Goal: Use online tool/utility: Utilize a website feature to perform a specific function

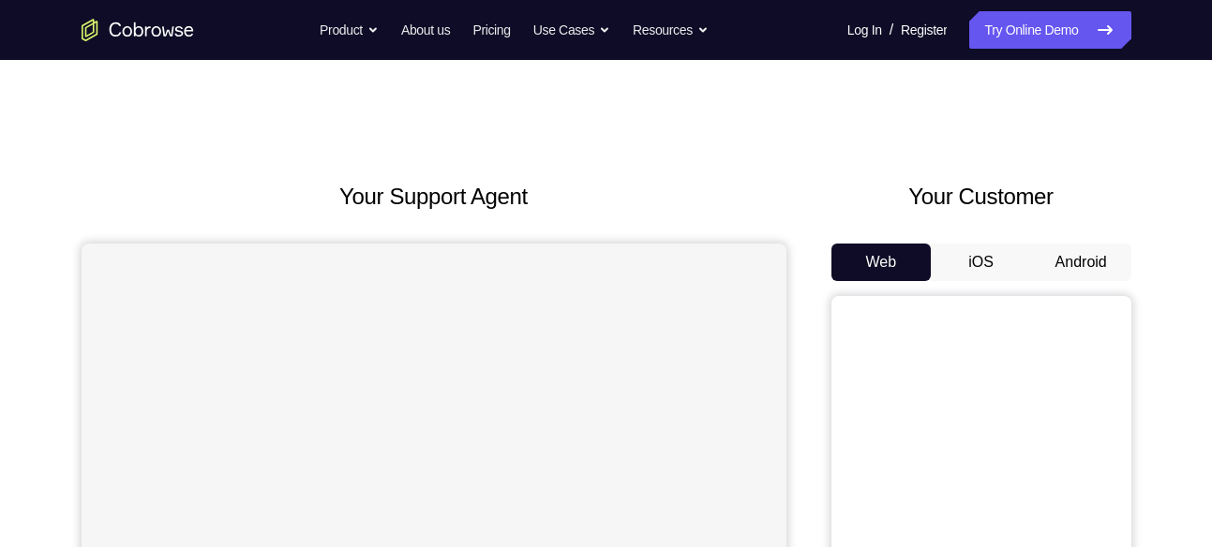
click at [1057, 275] on button "Android" at bounding box center [1081, 262] width 100 height 37
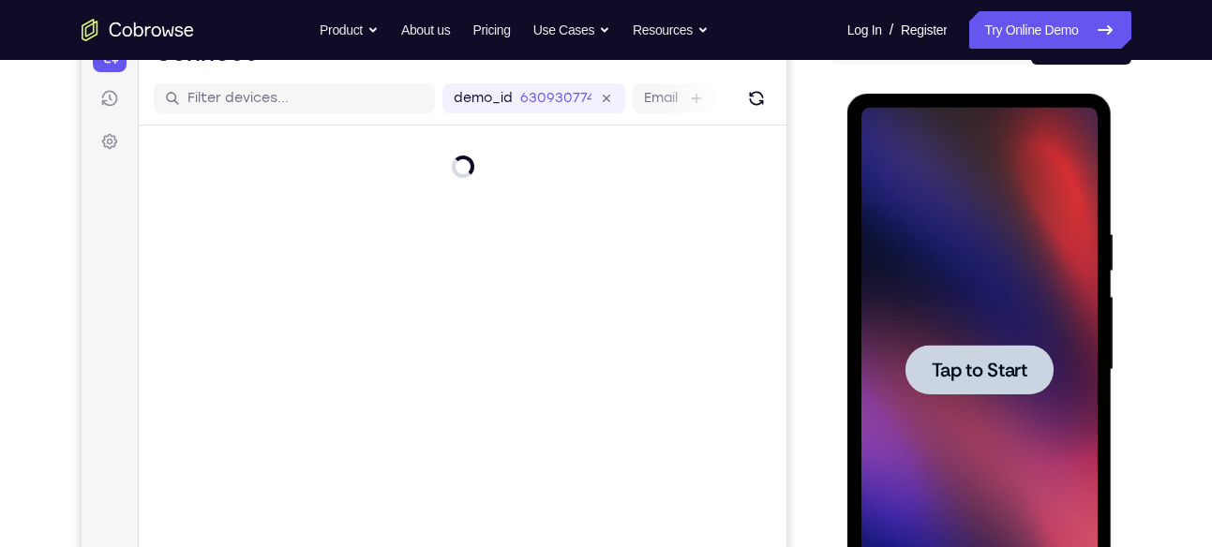
scroll to position [217, 0]
click at [980, 393] on div at bounding box center [980, 369] width 236 height 525
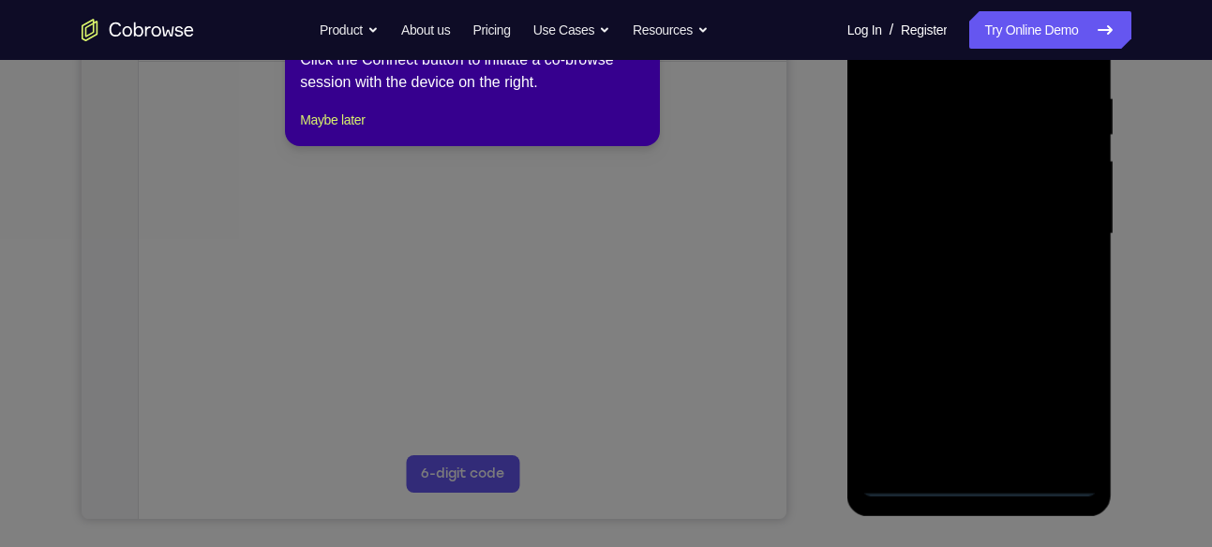
scroll to position [308, 0]
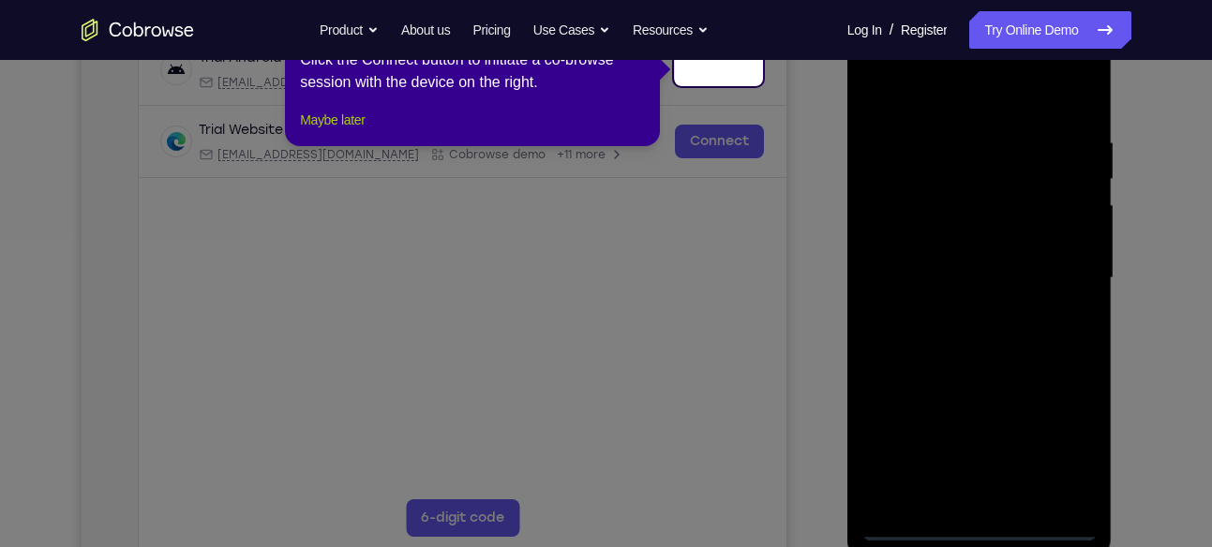
click at [354, 131] on button "Maybe later" at bounding box center [332, 120] width 65 height 22
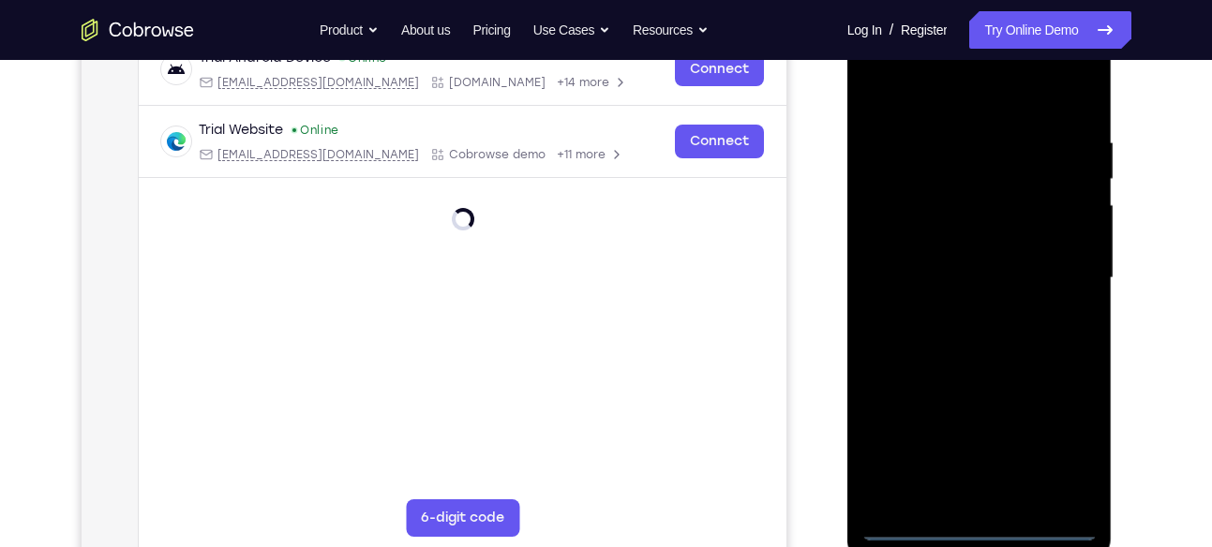
click at [988, 529] on div at bounding box center [980, 278] width 236 height 525
click at [1083, 459] on div at bounding box center [980, 278] width 236 height 525
click at [1082, 459] on div at bounding box center [980, 278] width 236 height 525
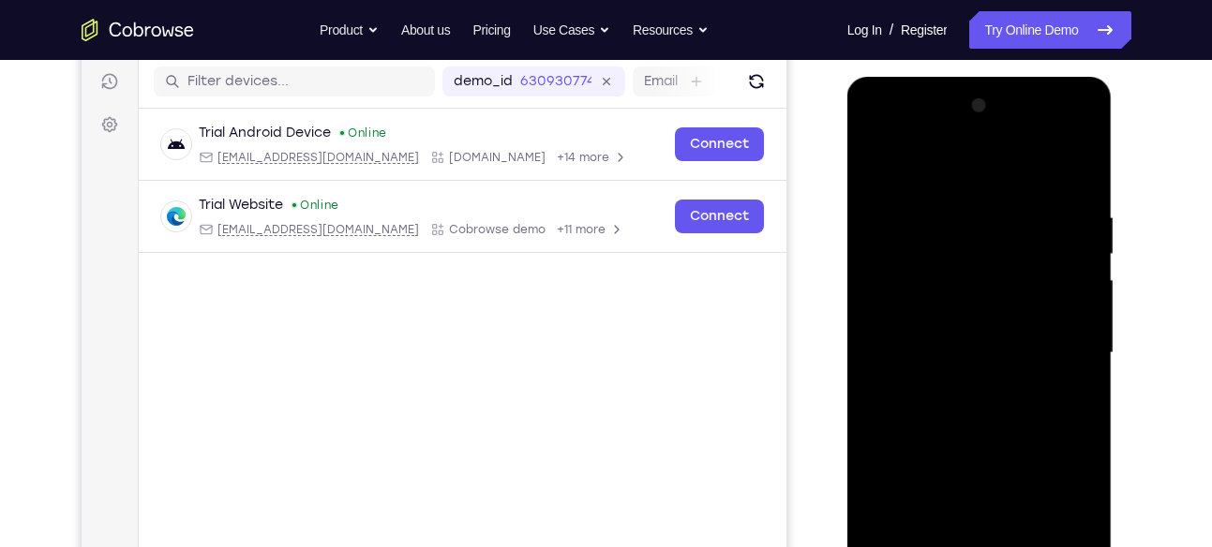
click at [924, 173] on div at bounding box center [980, 353] width 236 height 525
click at [1067, 340] on div at bounding box center [980, 353] width 236 height 525
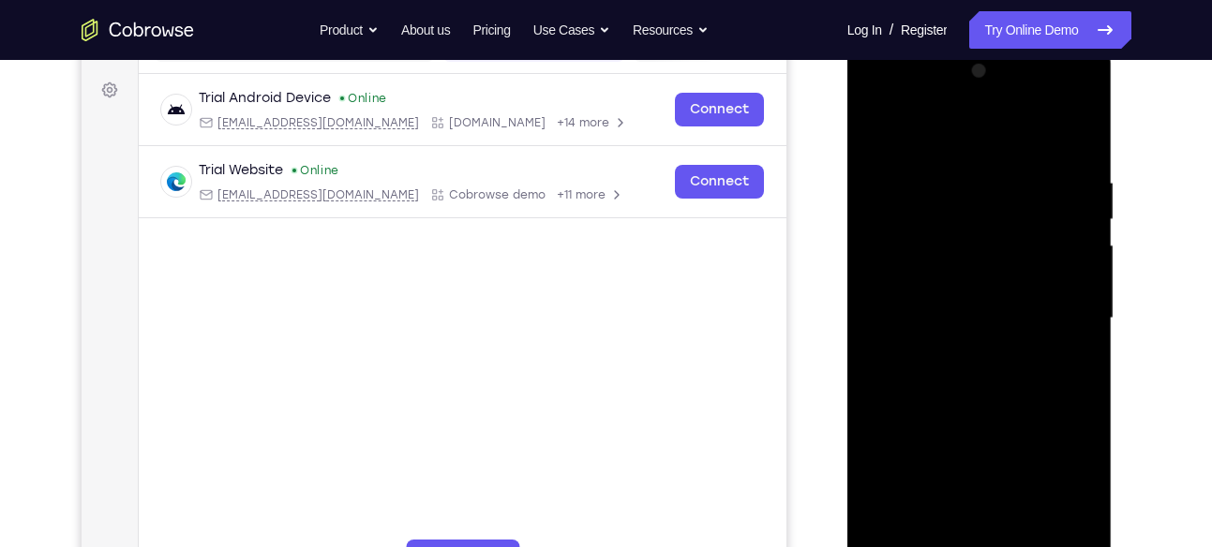
click at [953, 358] on div at bounding box center [980, 318] width 236 height 525
click at [979, 279] on div at bounding box center [980, 318] width 236 height 525
click at [966, 303] on div at bounding box center [980, 318] width 236 height 525
click at [937, 354] on div at bounding box center [980, 318] width 236 height 525
click at [995, 279] on div at bounding box center [980, 318] width 236 height 525
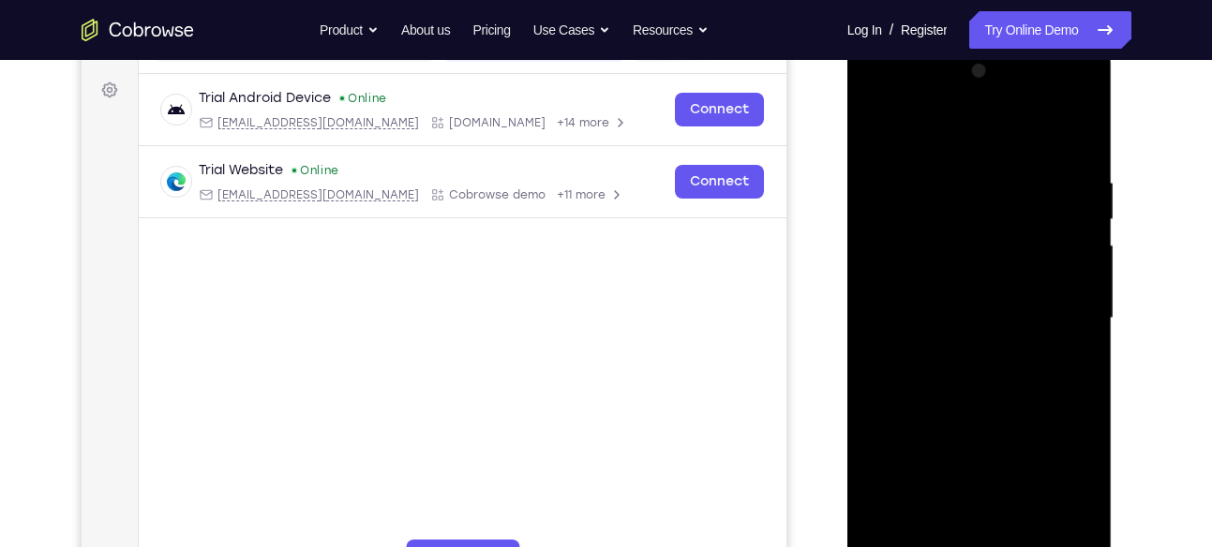
click at [1083, 130] on div at bounding box center [980, 318] width 236 height 525
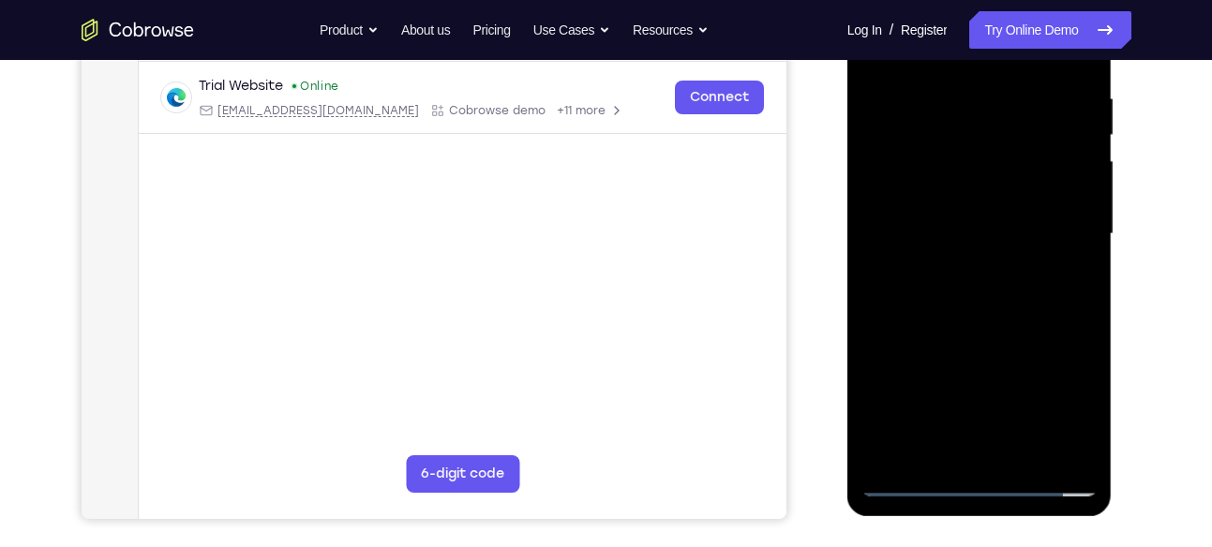
scroll to position [353, 0]
click at [1023, 442] on div at bounding box center [980, 233] width 236 height 525
click at [992, 349] on div at bounding box center [980, 233] width 236 height 525
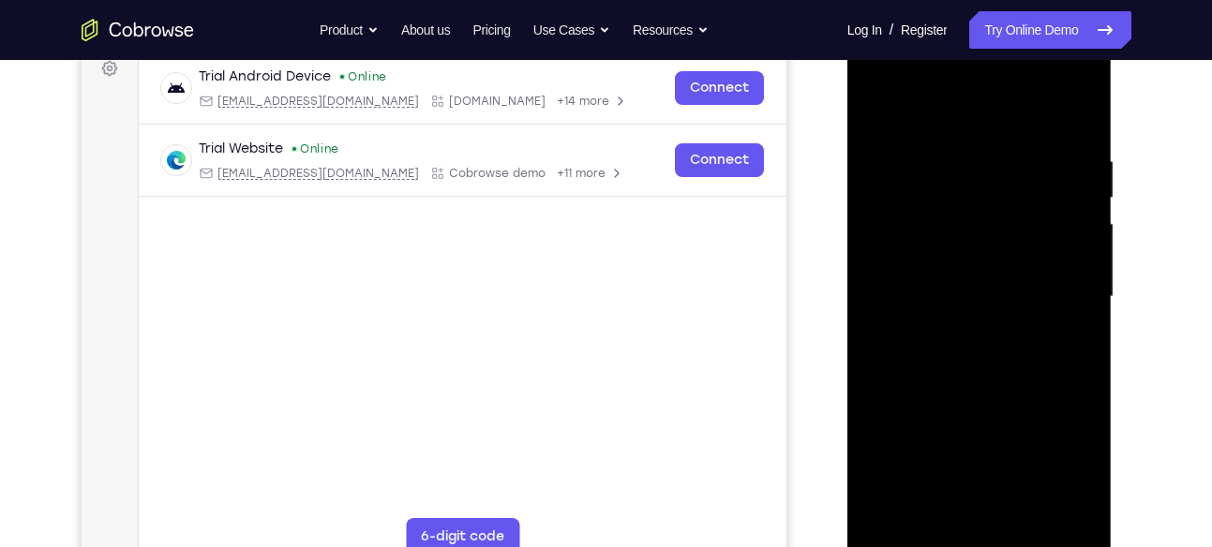
scroll to position [284, 0]
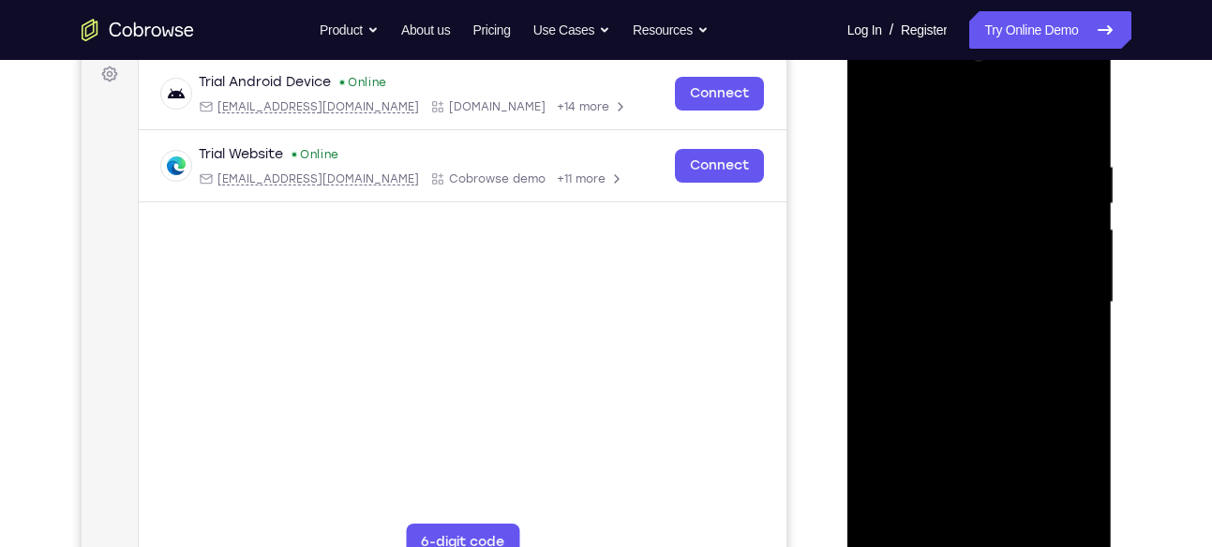
click at [1045, 262] on div at bounding box center [980, 302] width 236 height 525
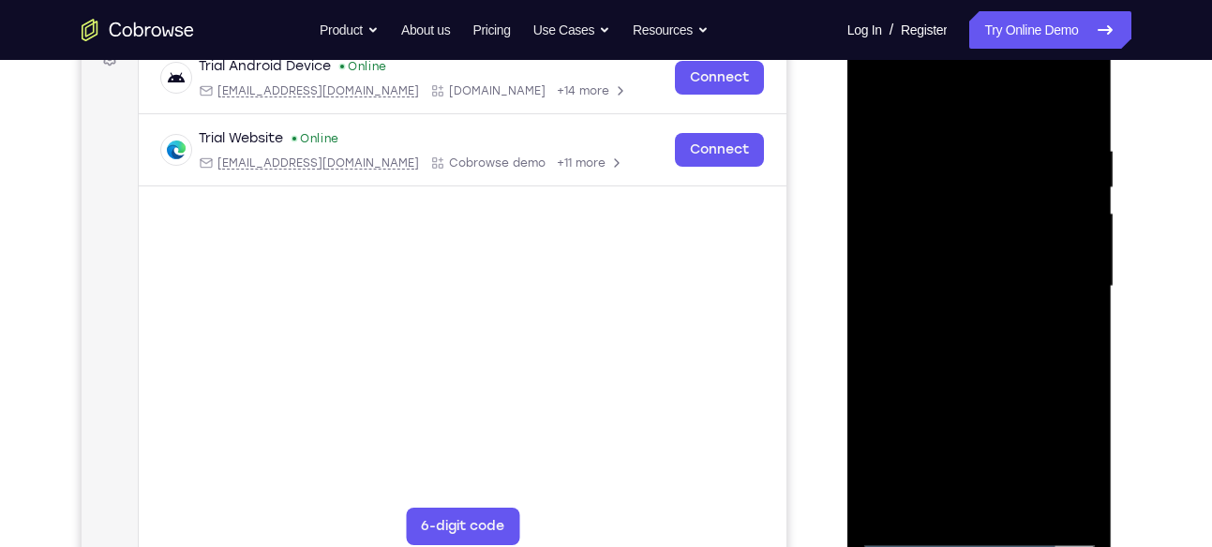
scroll to position [305, 0]
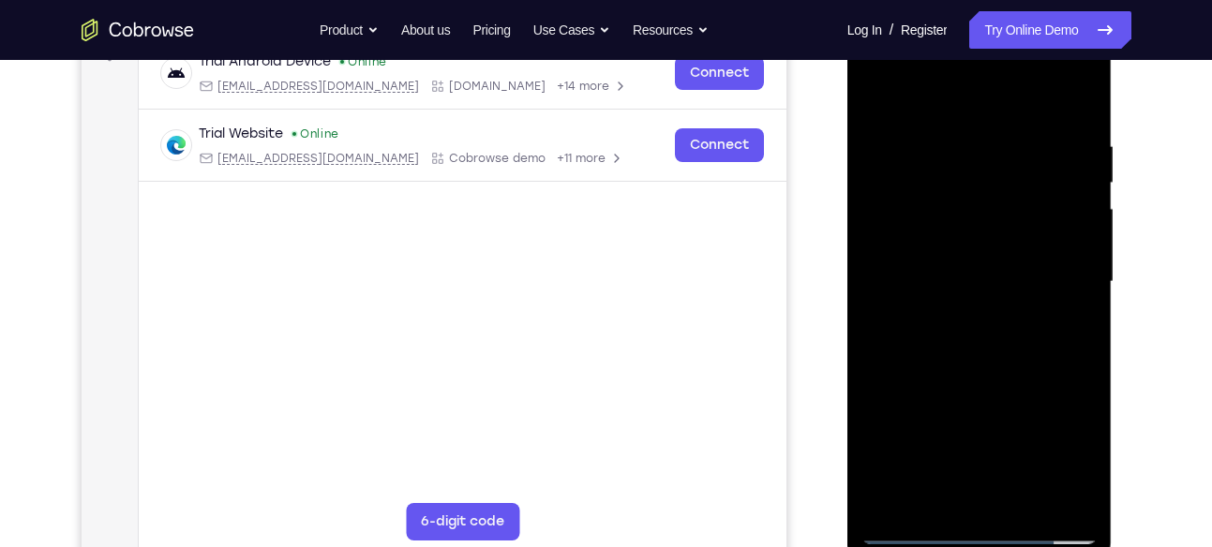
click at [956, 487] on div at bounding box center [980, 282] width 236 height 525
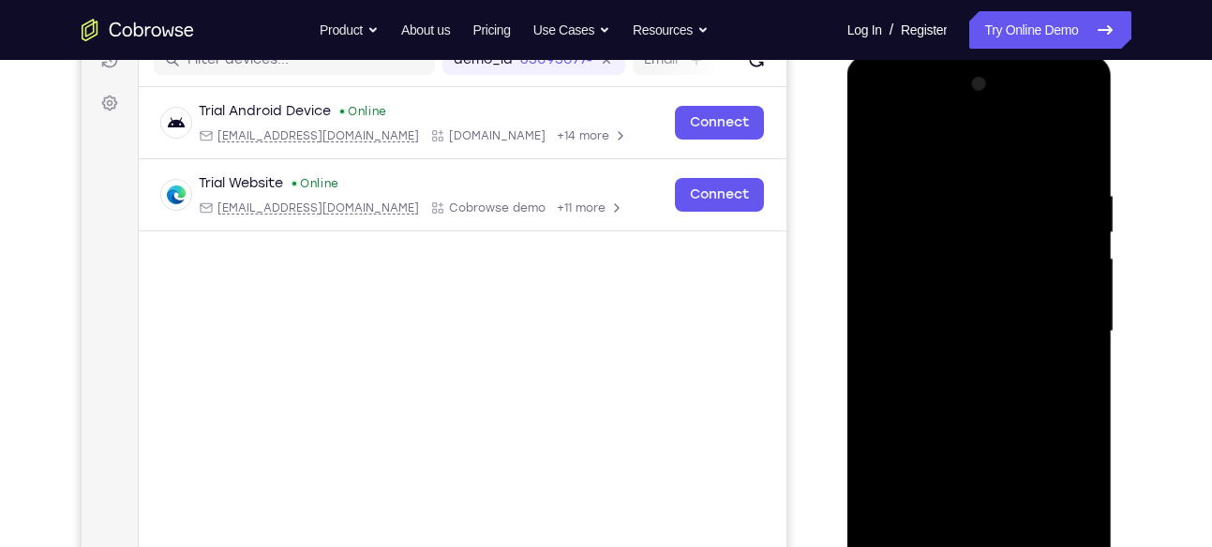
click at [978, 296] on div at bounding box center [980, 331] width 236 height 525
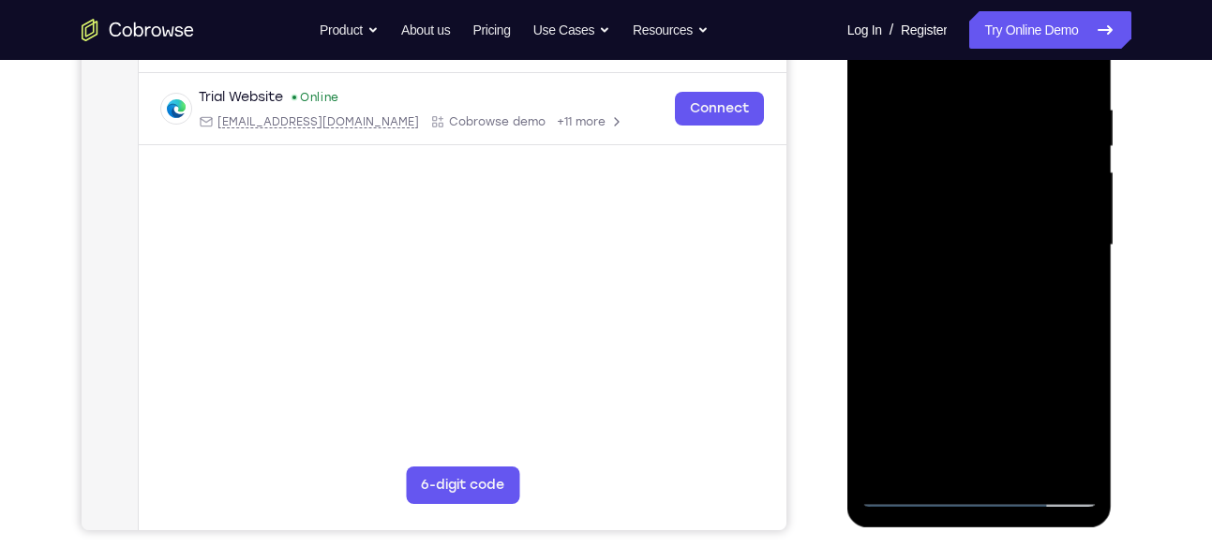
scroll to position [343, 0]
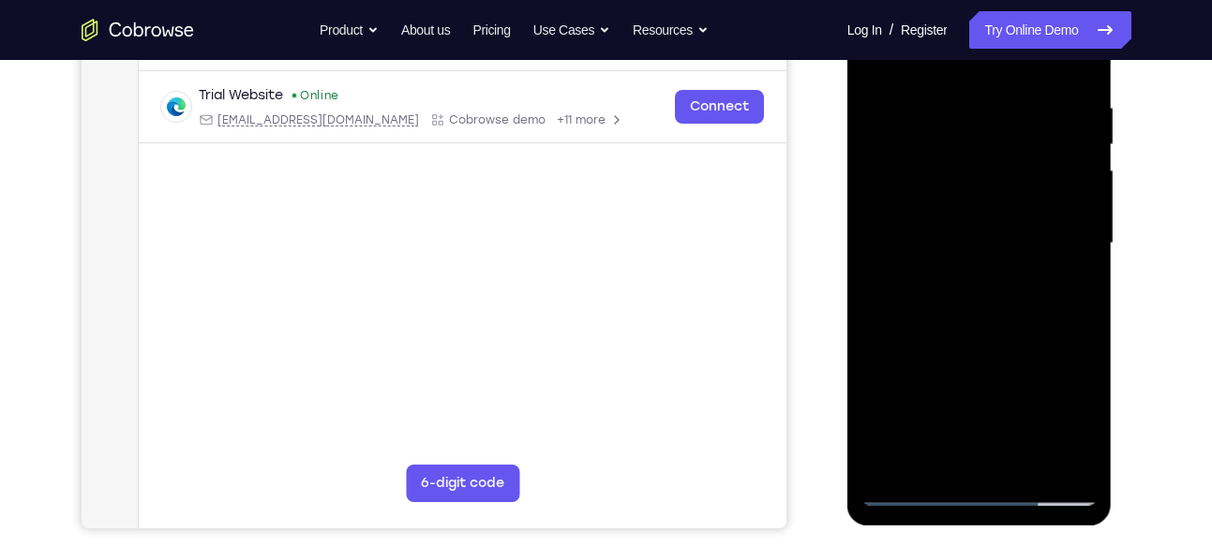
click at [944, 423] on div at bounding box center [980, 243] width 236 height 525
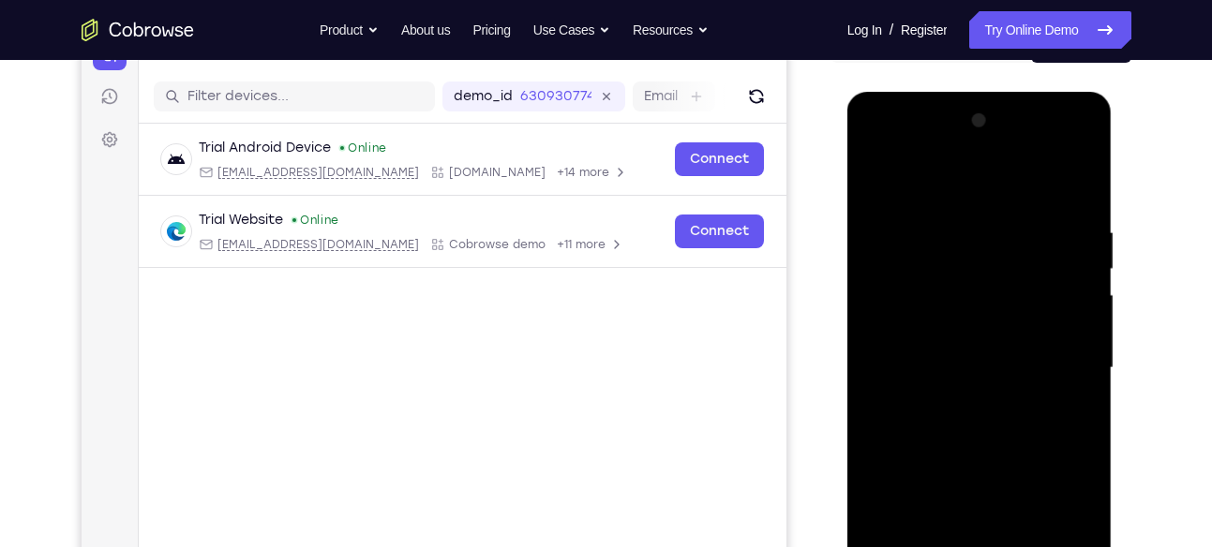
scroll to position [217, 0]
click at [880, 185] on div at bounding box center [980, 369] width 236 height 525
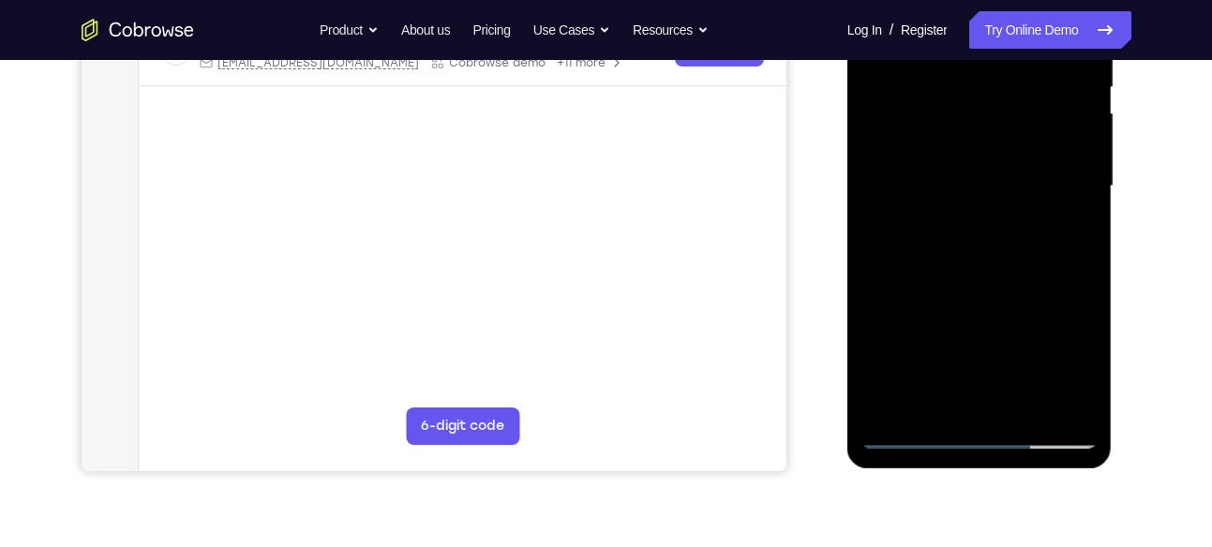
scroll to position [402, 0]
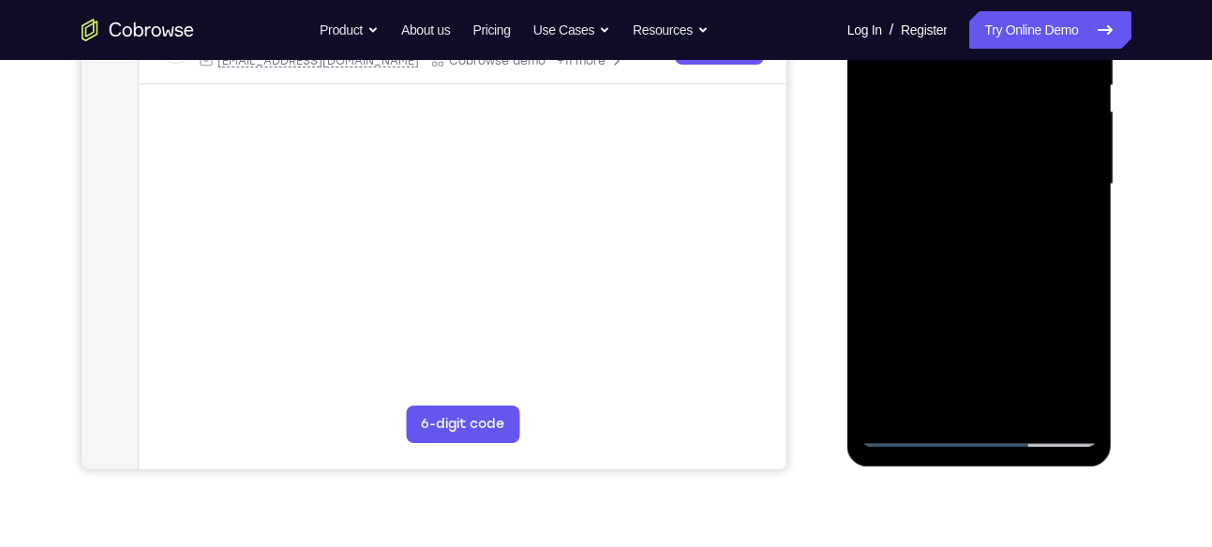
click at [1028, 409] on div at bounding box center [980, 184] width 236 height 525
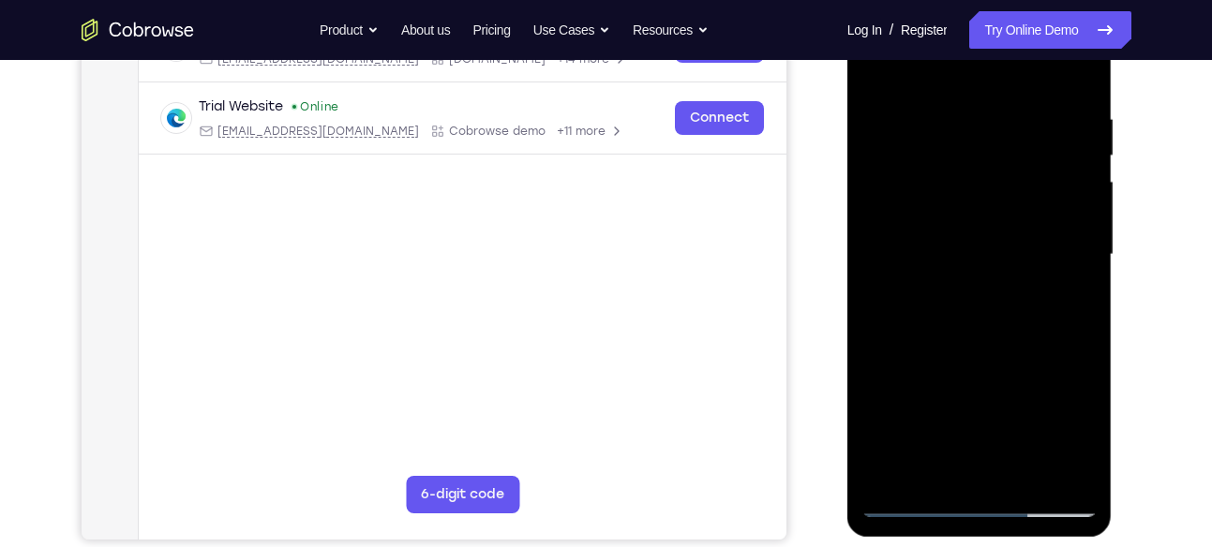
scroll to position [330, 0]
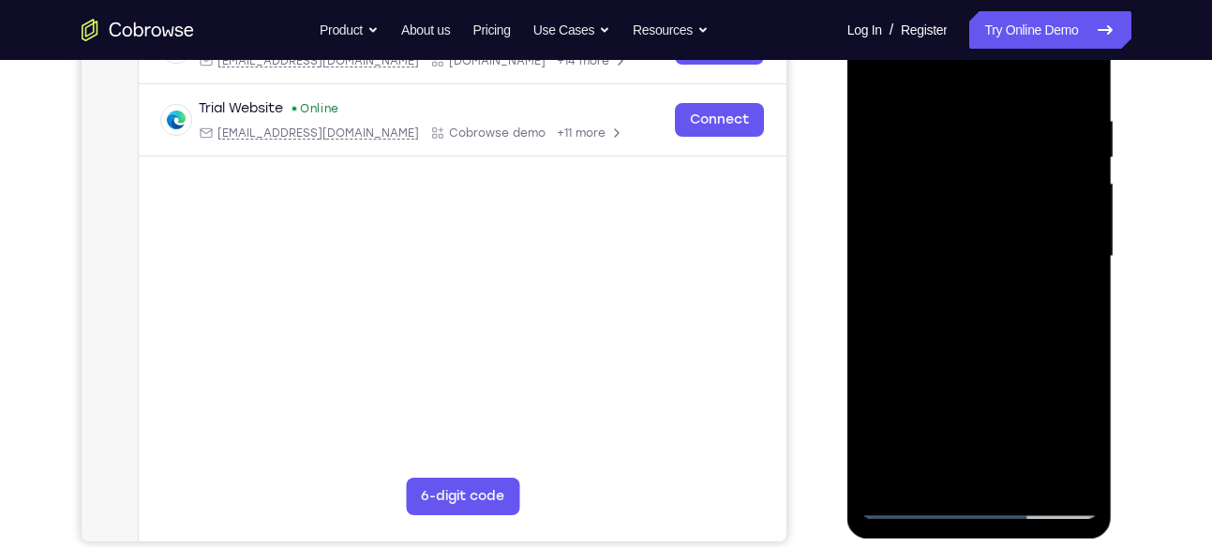
click at [963, 226] on div at bounding box center [980, 256] width 236 height 525
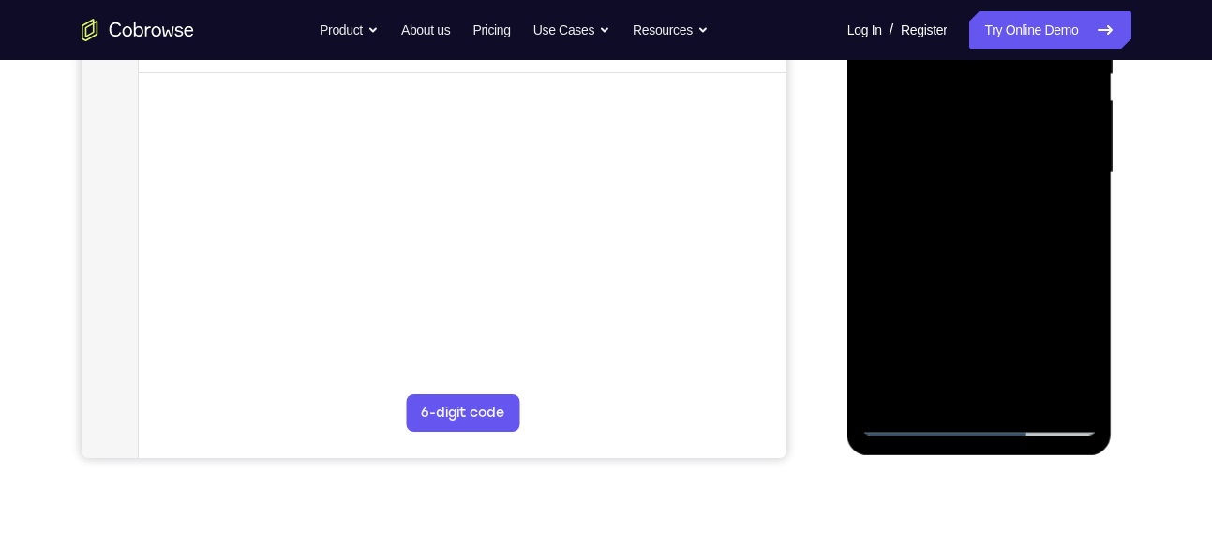
scroll to position [418, 0]
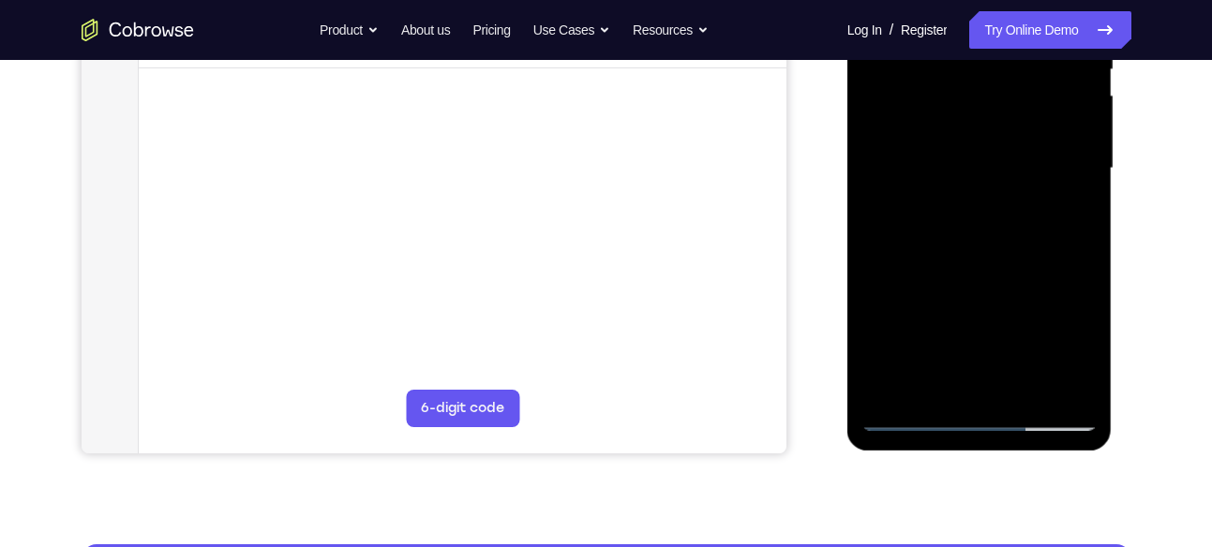
click at [952, 382] on div at bounding box center [980, 168] width 236 height 525
click at [1066, 217] on div at bounding box center [980, 168] width 236 height 525
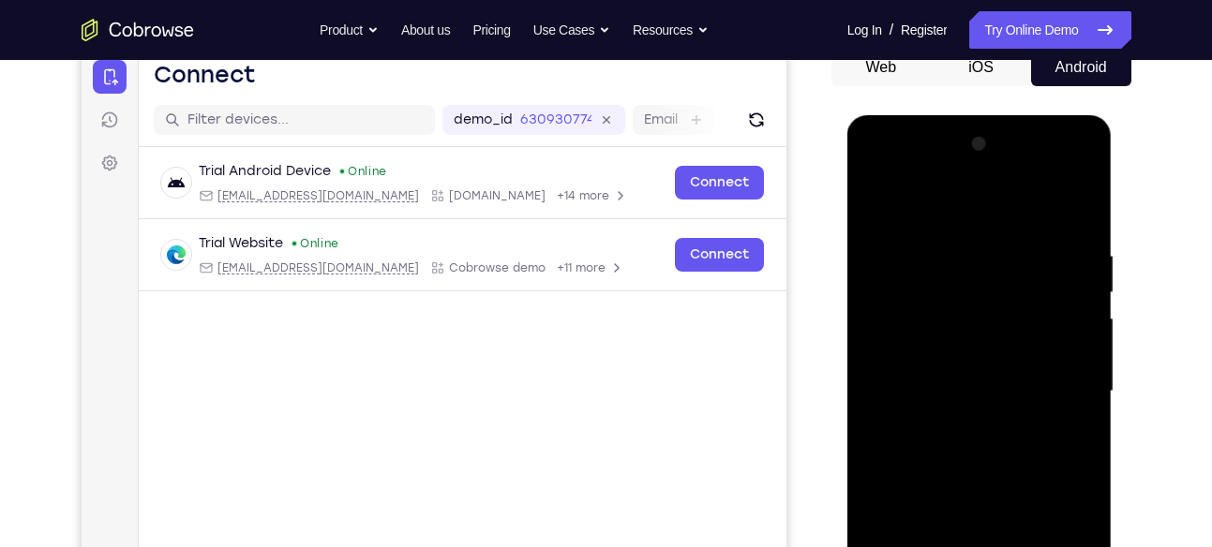
scroll to position [187, 0]
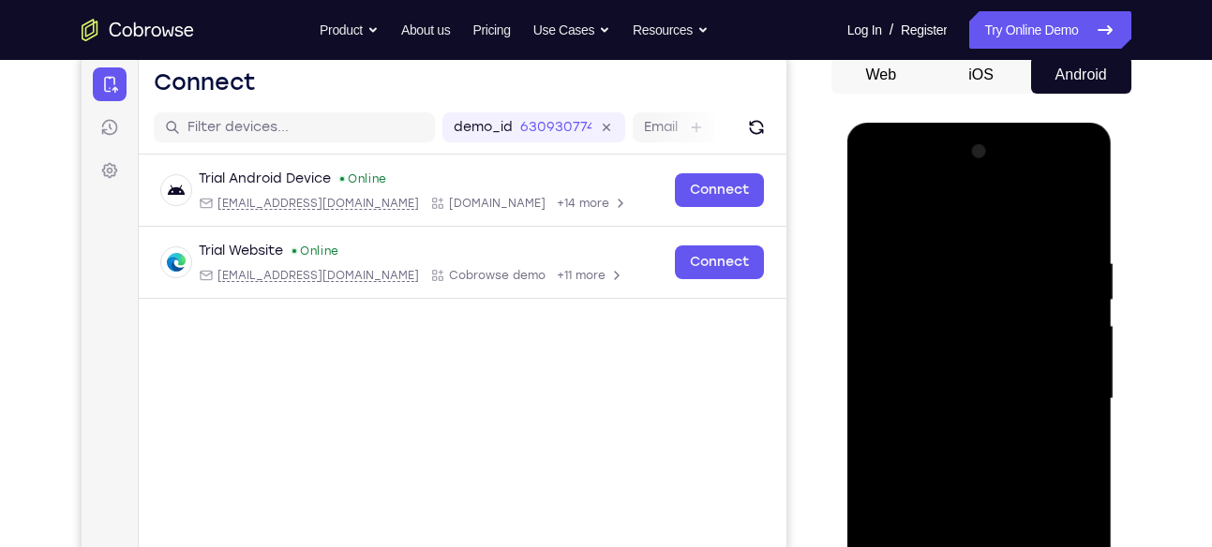
click at [889, 214] on div at bounding box center [980, 399] width 236 height 525
click at [944, 409] on div at bounding box center [980, 399] width 236 height 525
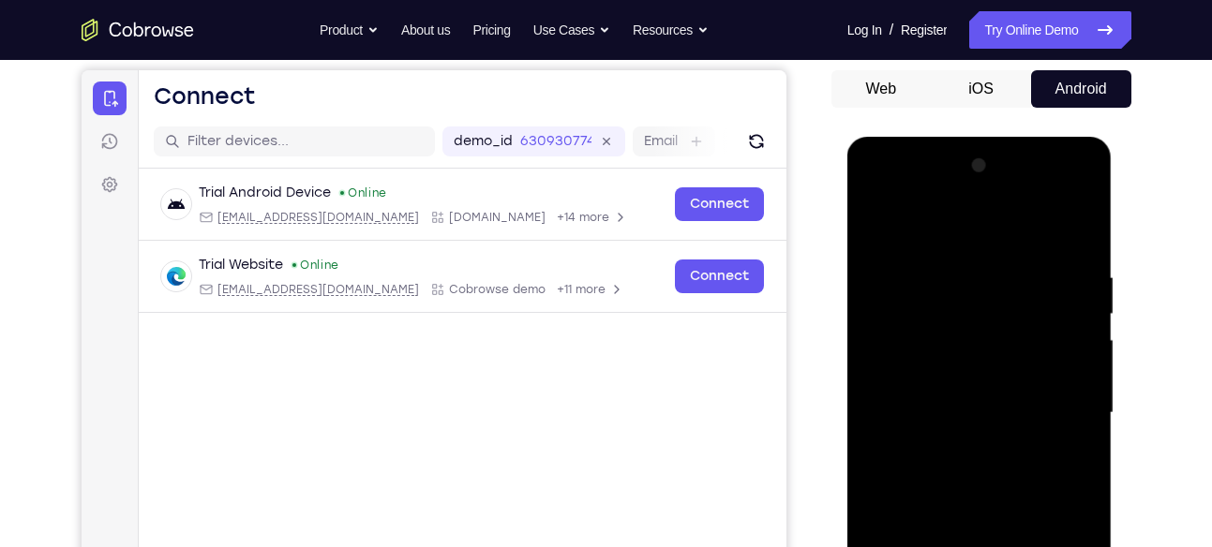
scroll to position [169, 0]
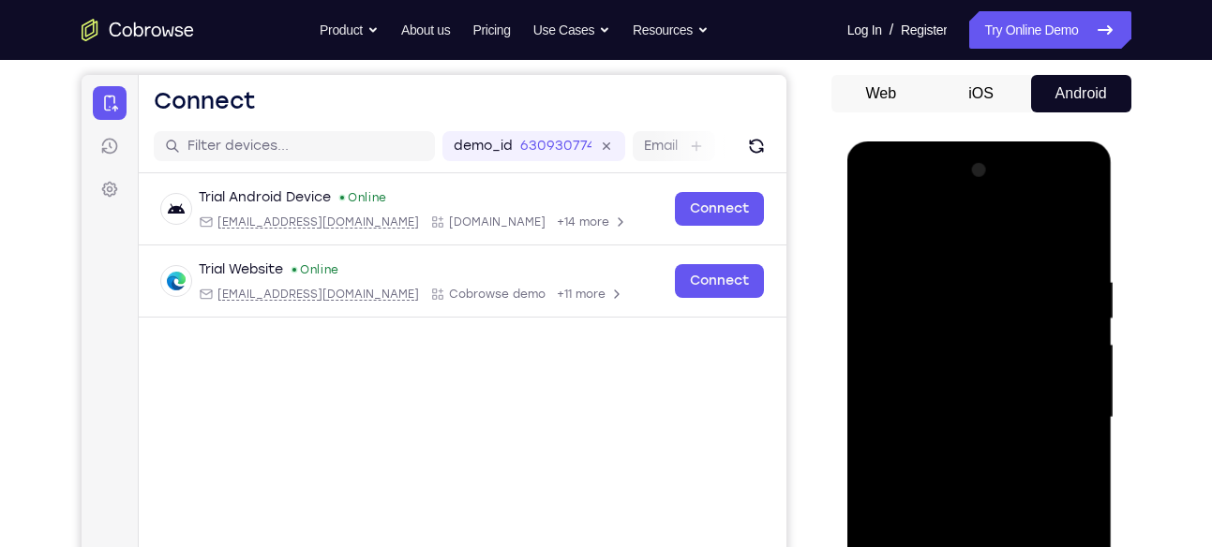
click at [877, 239] on div at bounding box center [980, 418] width 236 height 525
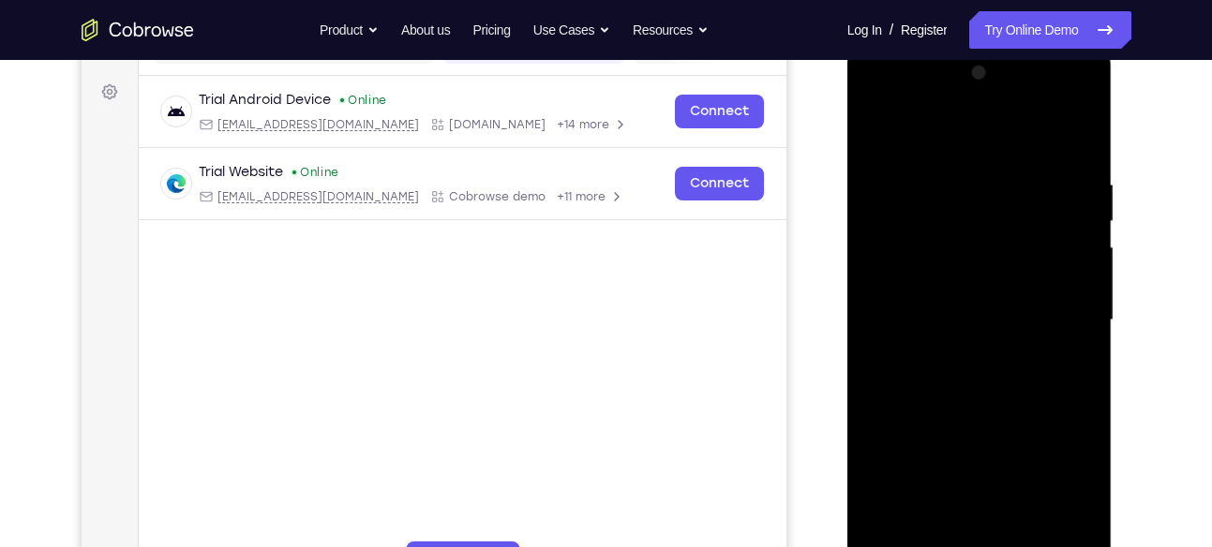
scroll to position [267, 0]
click at [945, 187] on div at bounding box center [980, 319] width 236 height 525
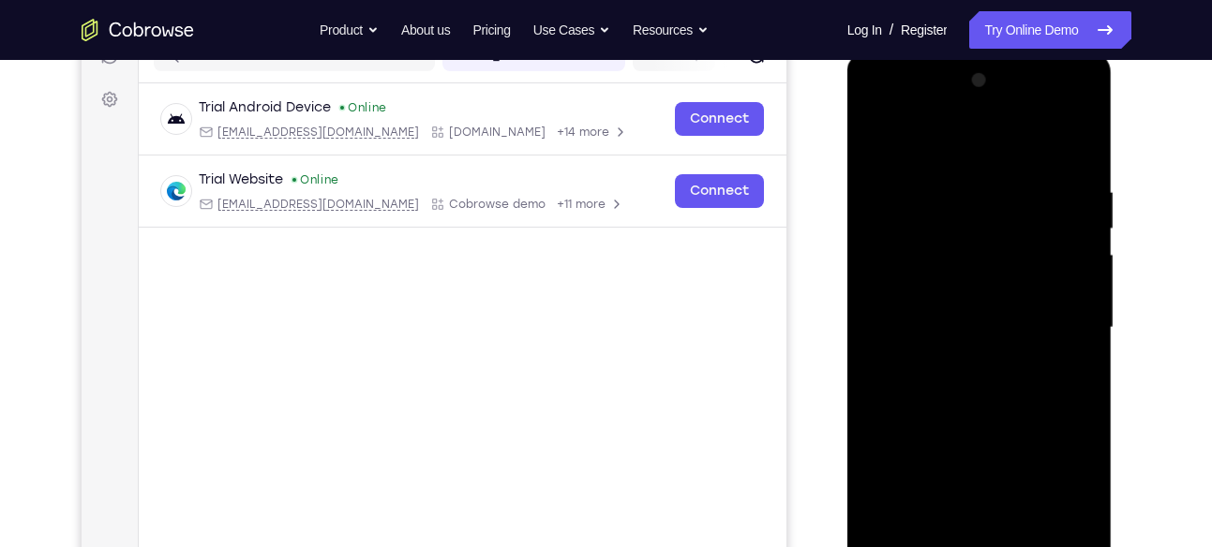
scroll to position [258, 0]
click at [1072, 297] on div at bounding box center [980, 329] width 236 height 525
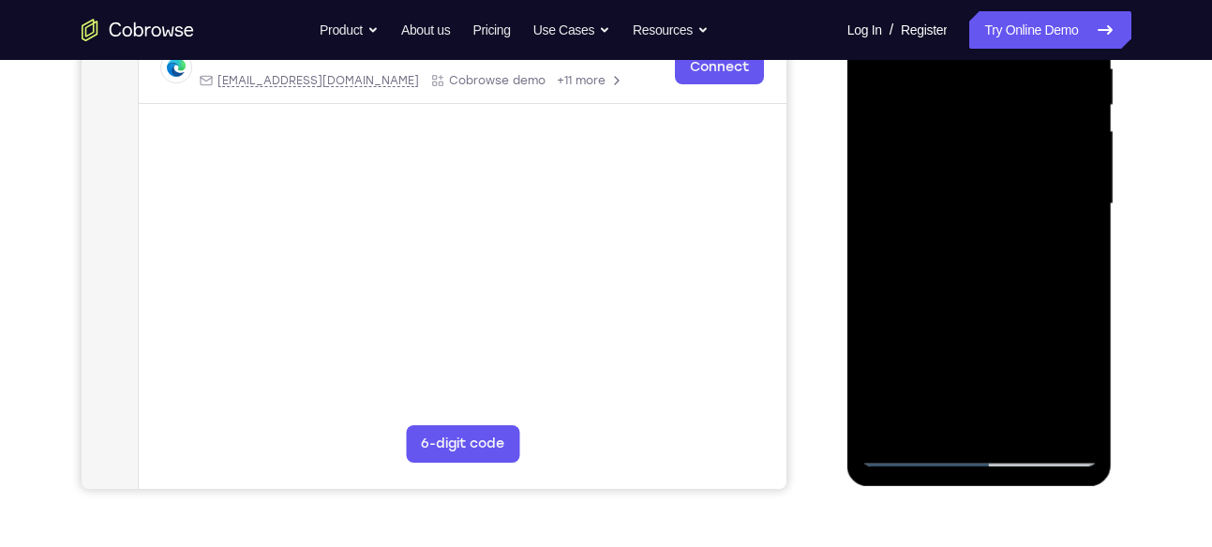
click at [1048, 421] on div at bounding box center [980, 204] width 236 height 525
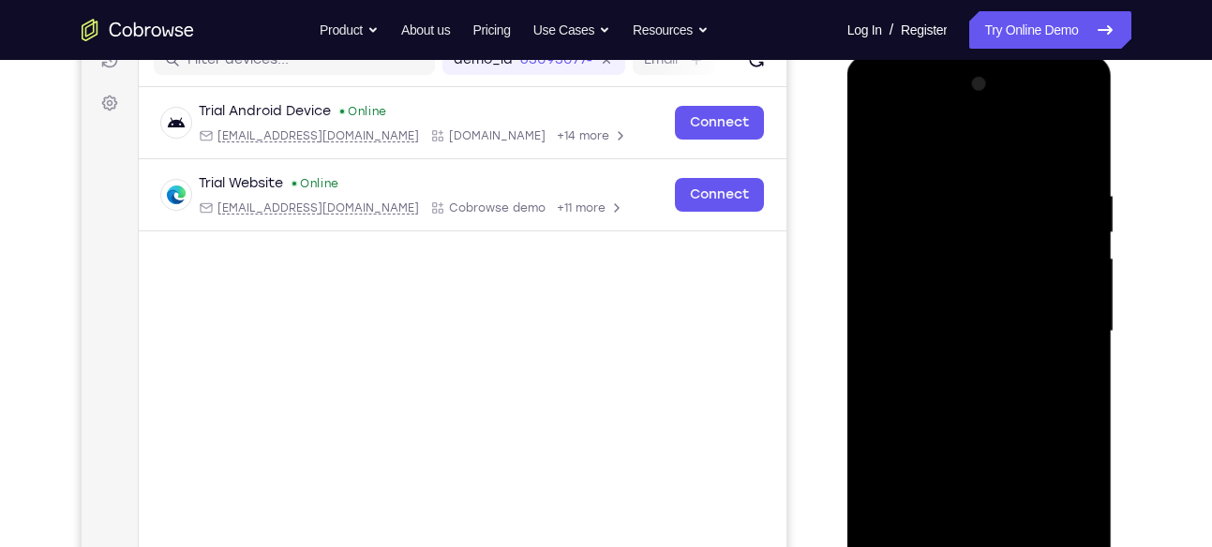
scroll to position [253, 0]
click at [904, 328] on div at bounding box center [980, 333] width 236 height 525
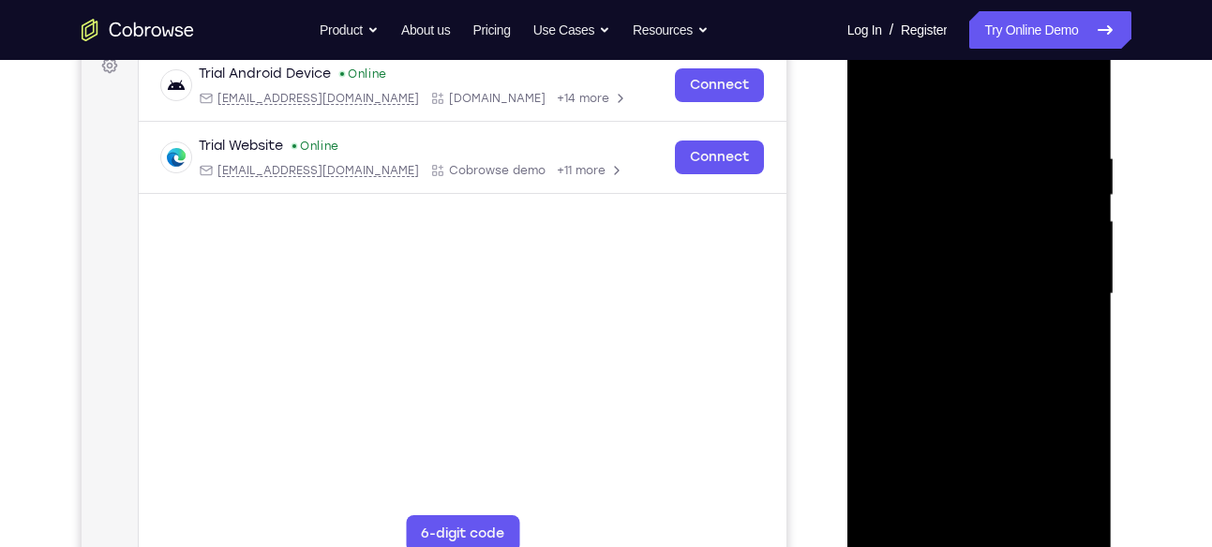
scroll to position [293, 0]
click at [1042, 310] on div at bounding box center [980, 293] width 236 height 525
click at [897, 338] on div at bounding box center [980, 293] width 236 height 525
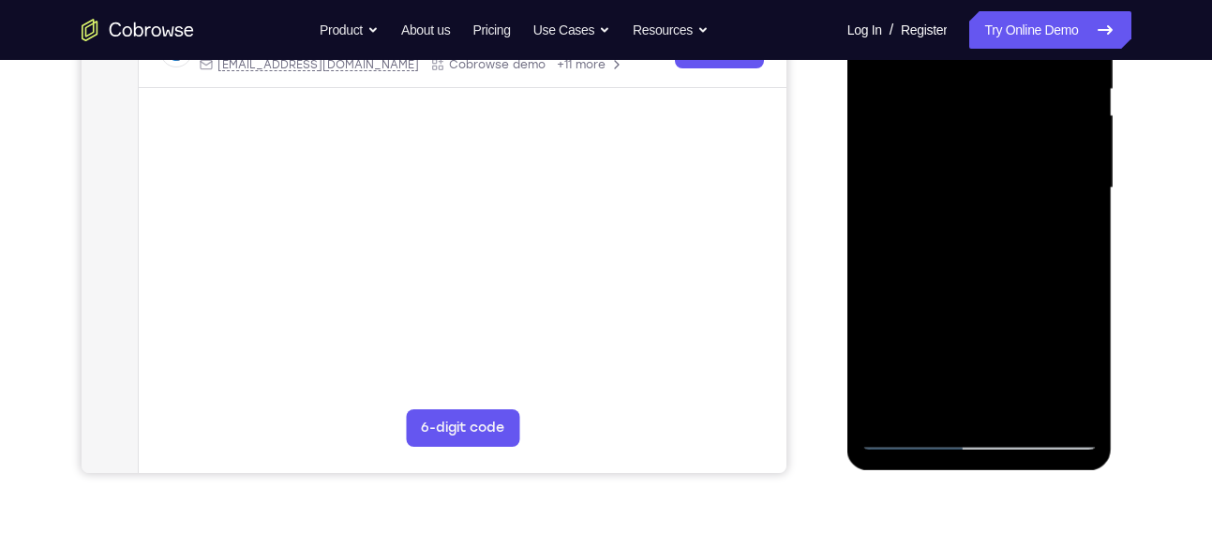
scroll to position [403, 0]
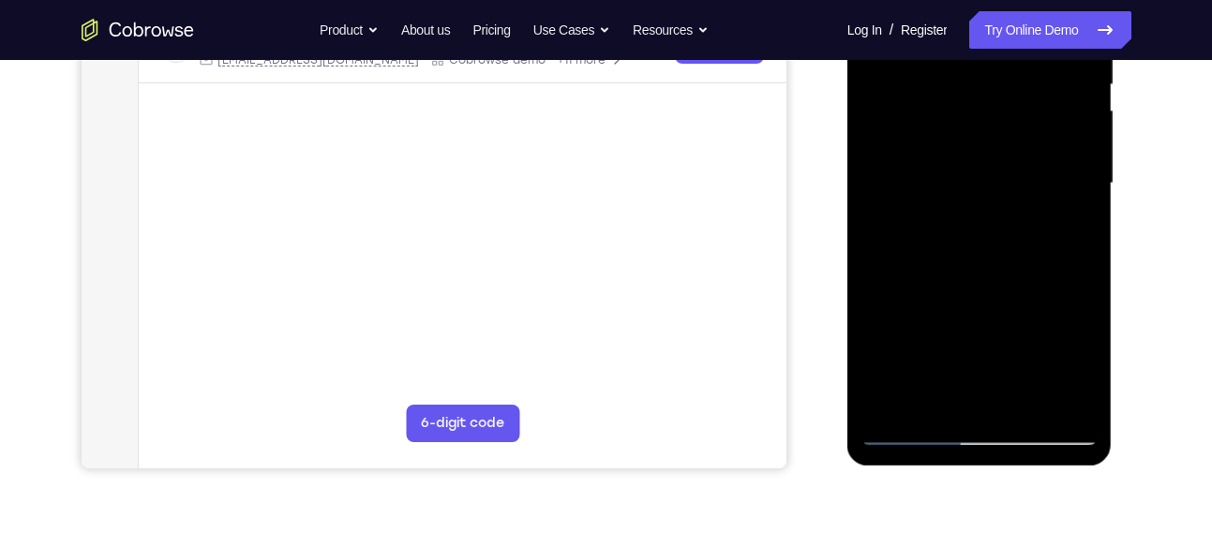
click at [935, 399] on div at bounding box center [980, 183] width 236 height 525
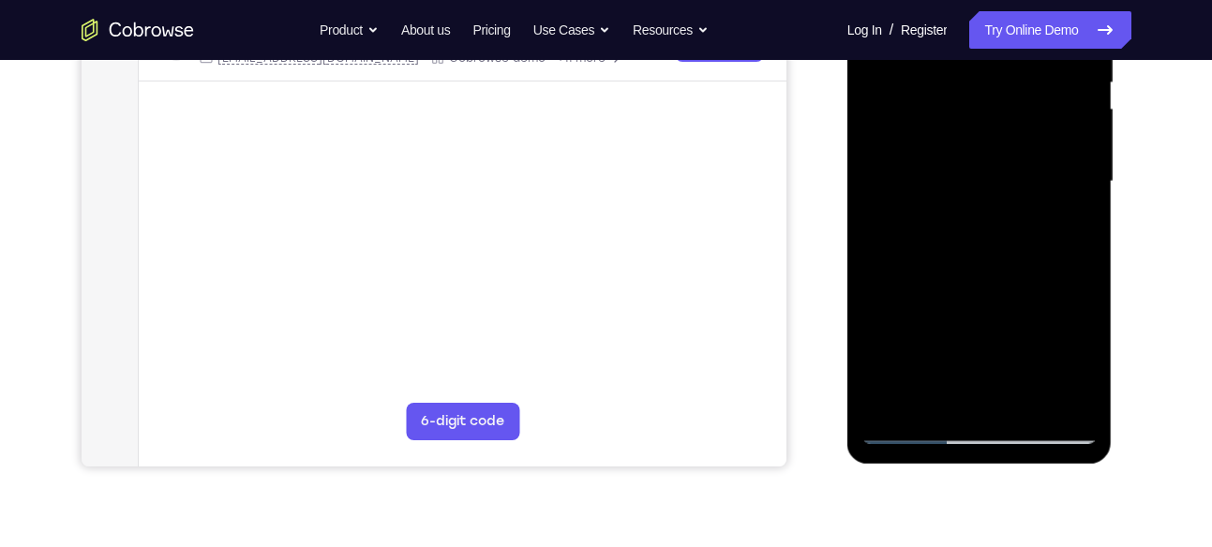
click at [917, 430] on div at bounding box center [980, 181] width 236 height 525
click at [989, 394] on div at bounding box center [980, 181] width 236 height 525
click at [937, 394] on div at bounding box center [980, 181] width 236 height 525
drag, startPoint x: 973, startPoint y: 361, endPoint x: 976, endPoint y: 262, distance: 98.5
click at [976, 262] on div at bounding box center [980, 181] width 236 height 525
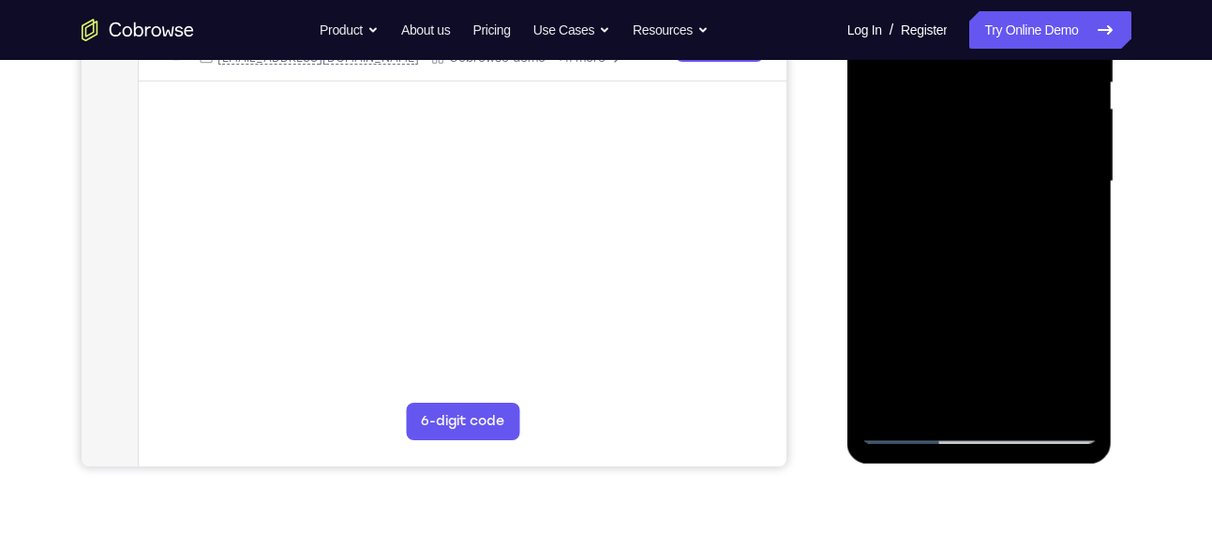
click at [917, 429] on div at bounding box center [980, 181] width 236 height 525
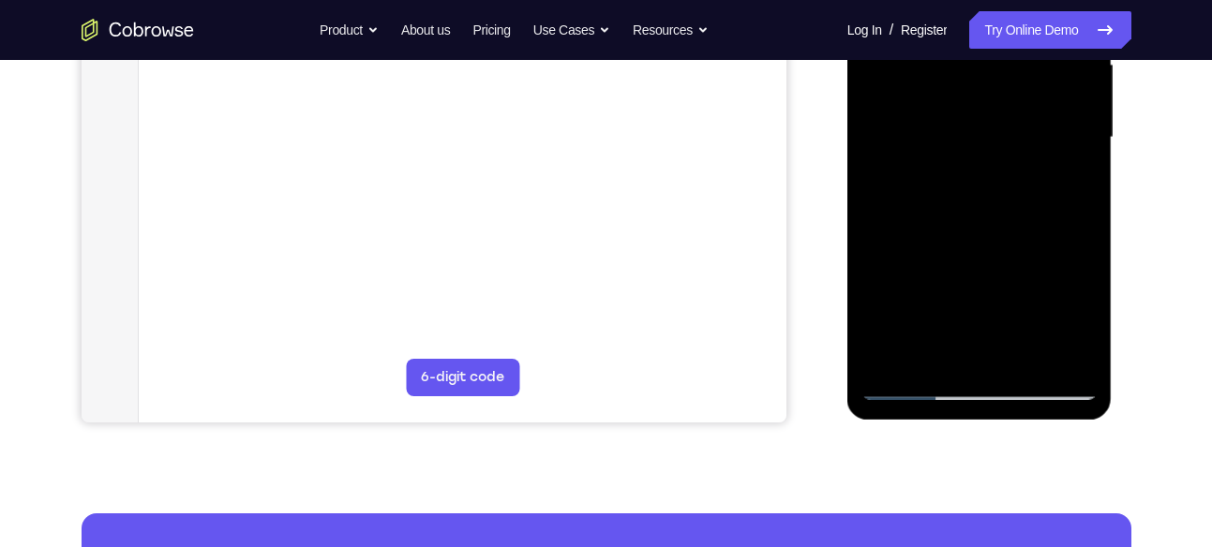
scroll to position [450, 0]
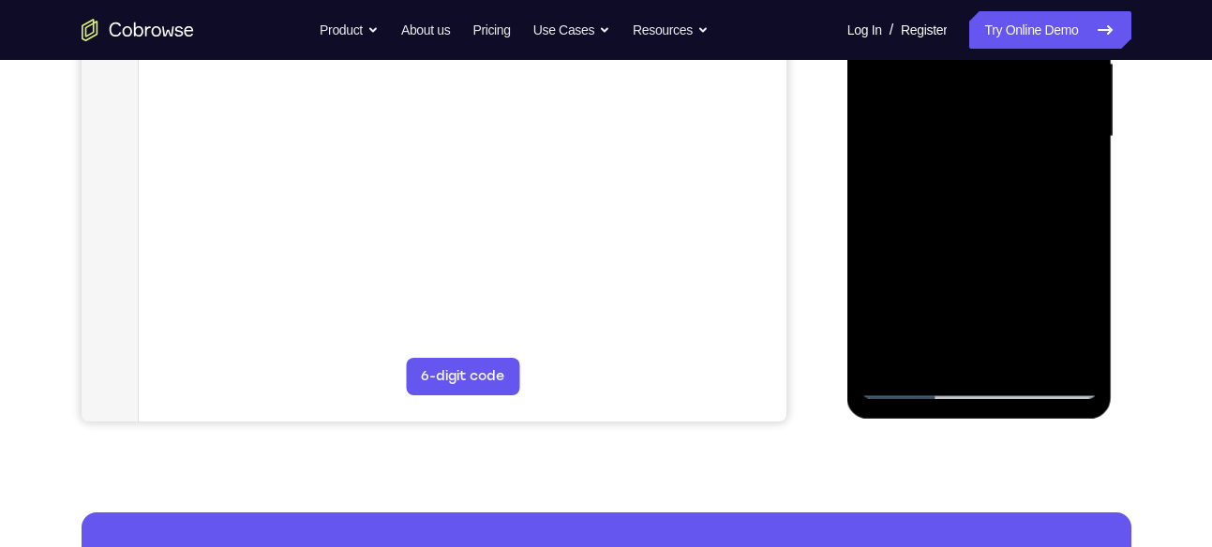
click at [973, 352] on div at bounding box center [980, 136] width 236 height 525
click at [1080, 320] on div at bounding box center [980, 136] width 236 height 525
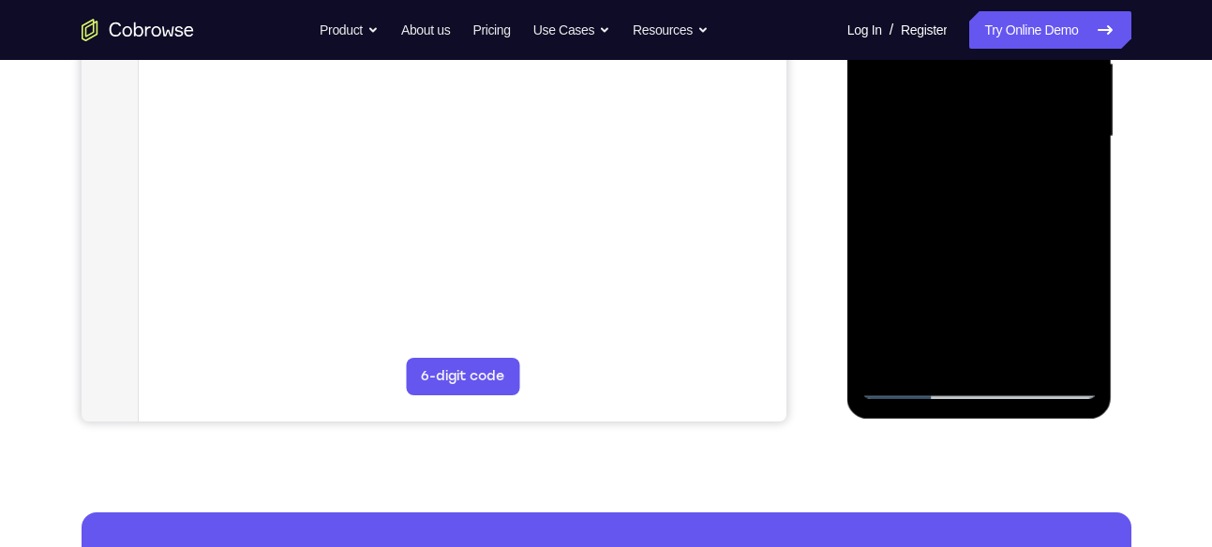
click at [1080, 320] on div at bounding box center [980, 136] width 236 height 525
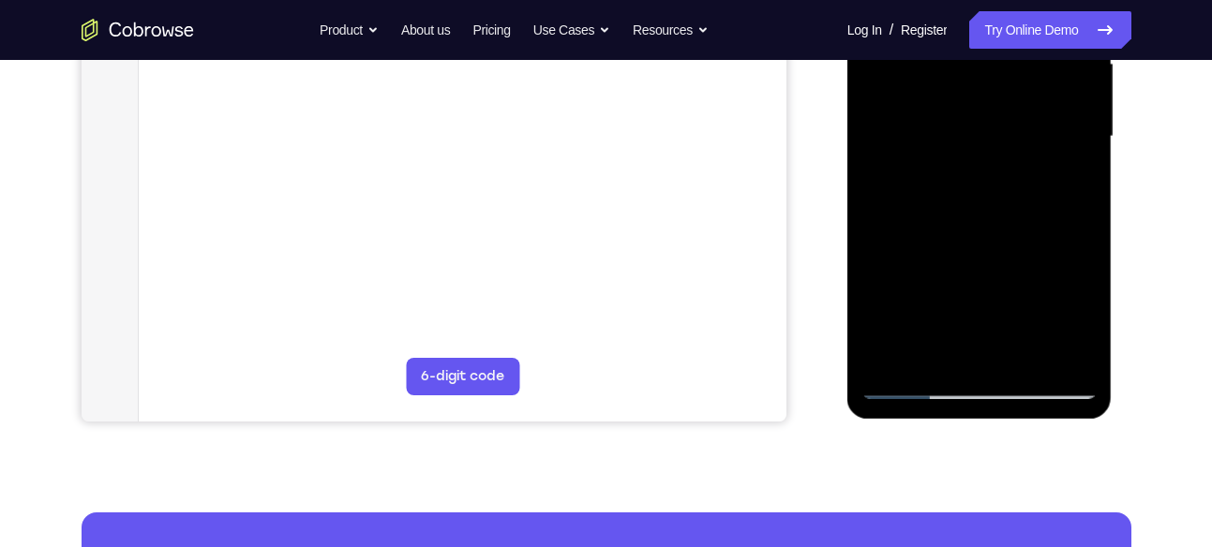
click at [1080, 320] on div at bounding box center [980, 136] width 236 height 525
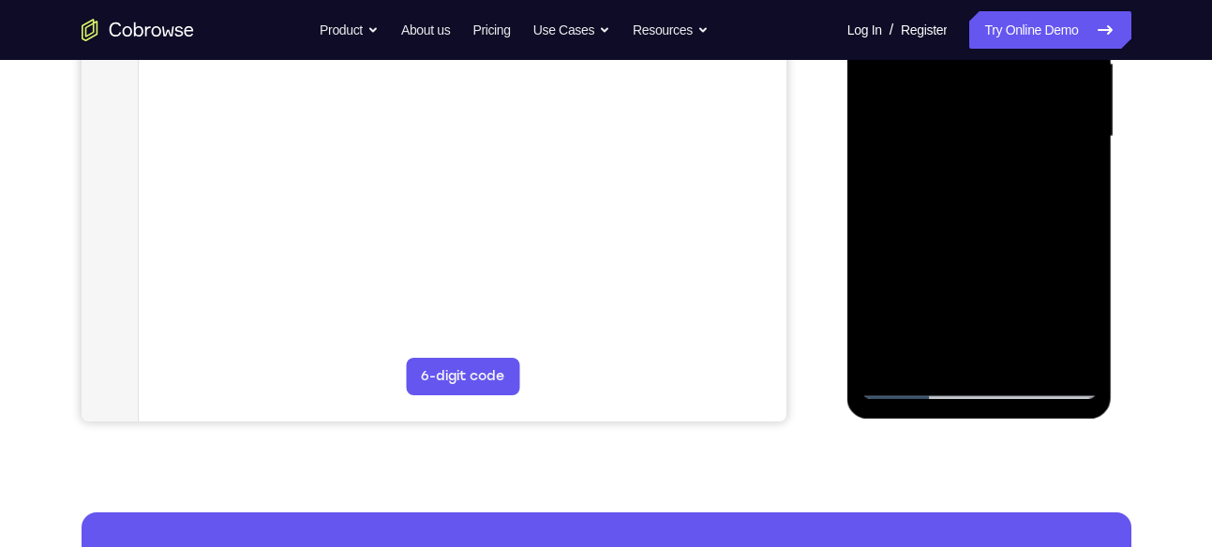
click at [1080, 320] on div at bounding box center [980, 136] width 236 height 525
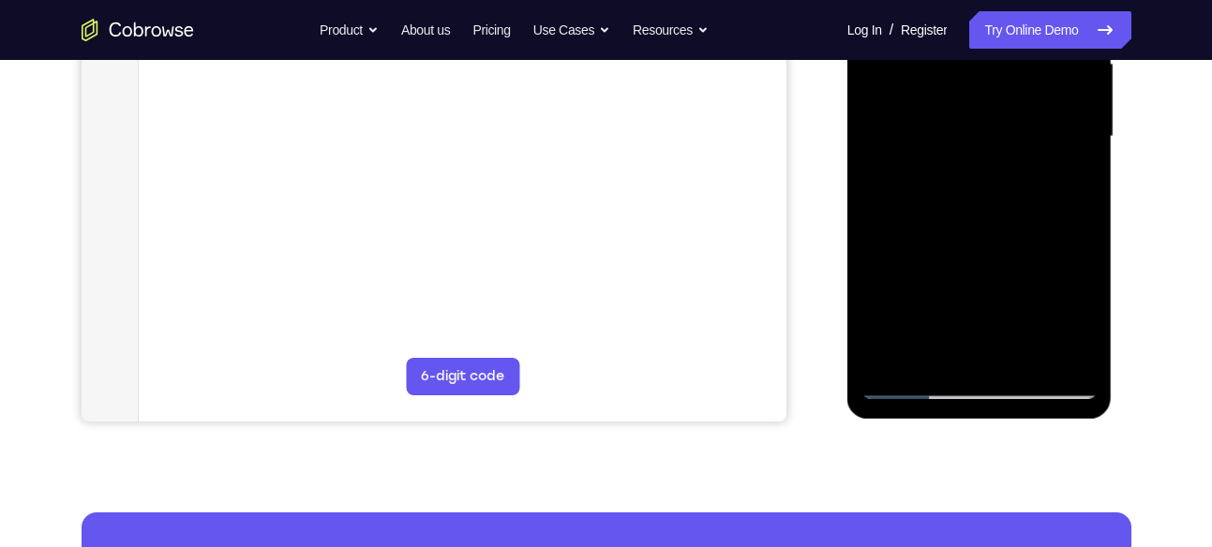
click at [1080, 320] on div at bounding box center [980, 136] width 236 height 525
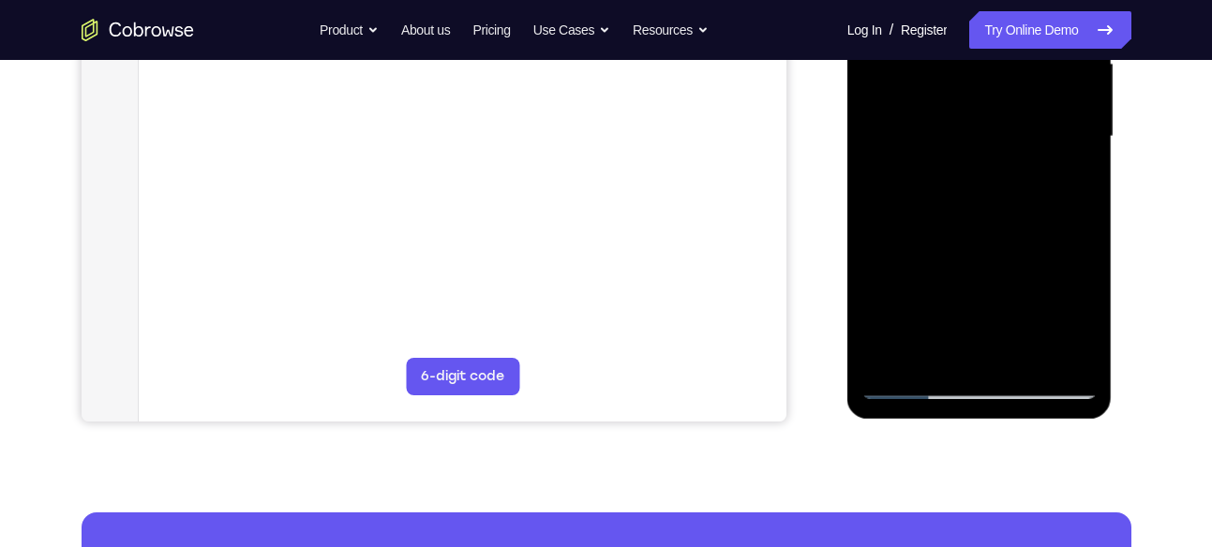
click at [1080, 320] on div at bounding box center [980, 136] width 236 height 525
click at [1083, 242] on div at bounding box center [980, 136] width 236 height 525
click at [1087, 314] on div at bounding box center [980, 136] width 236 height 525
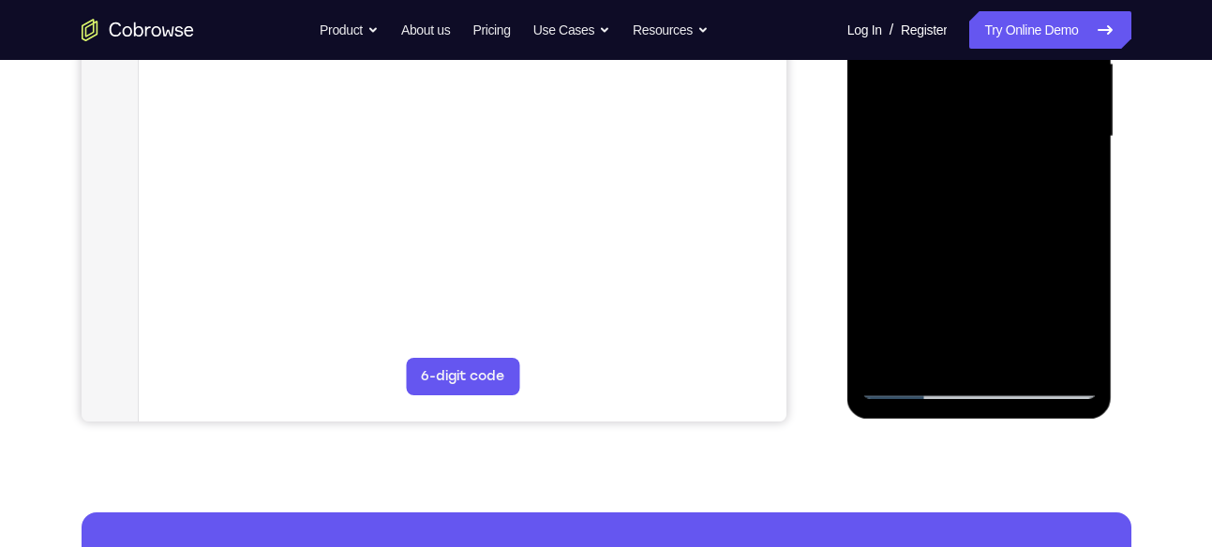
click at [1087, 314] on div at bounding box center [980, 136] width 236 height 525
click at [986, 278] on div at bounding box center [980, 136] width 236 height 525
click at [993, 224] on div at bounding box center [980, 136] width 236 height 525
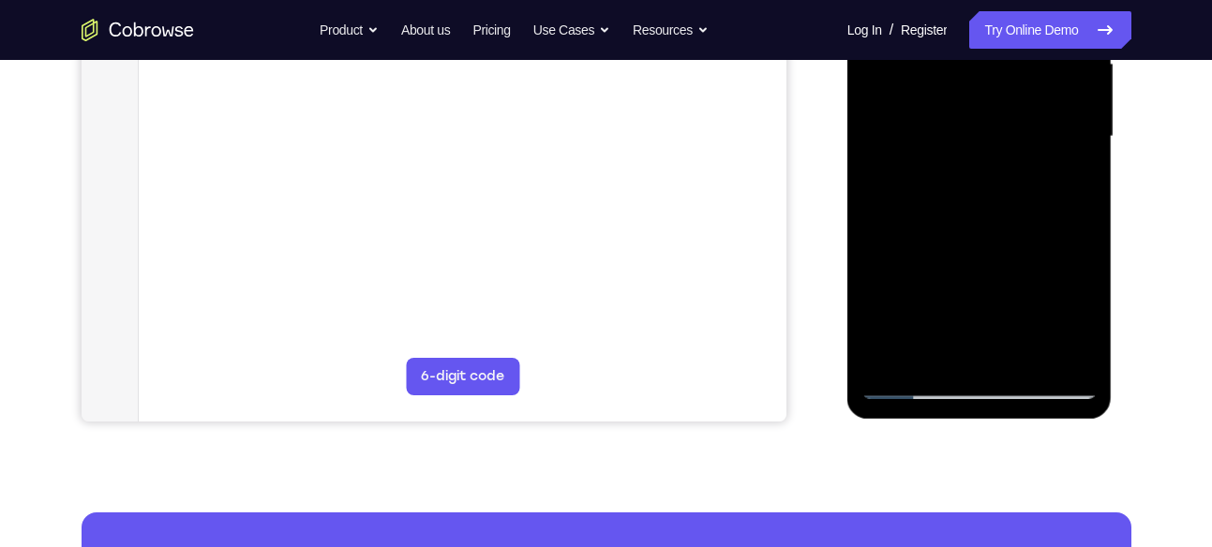
click at [985, 222] on div at bounding box center [980, 136] width 236 height 525
click at [934, 357] on div at bounding box center [980, 136] width 236 height 525
click at [1009, 270] on div at bounding box center [980, 136] width 236 height 525
click at [914, 383] on div at bounding box center [980, 136] width 236 height 525
click at [1058, 348] on div at bounding box center [980, 136] width 236 height 525
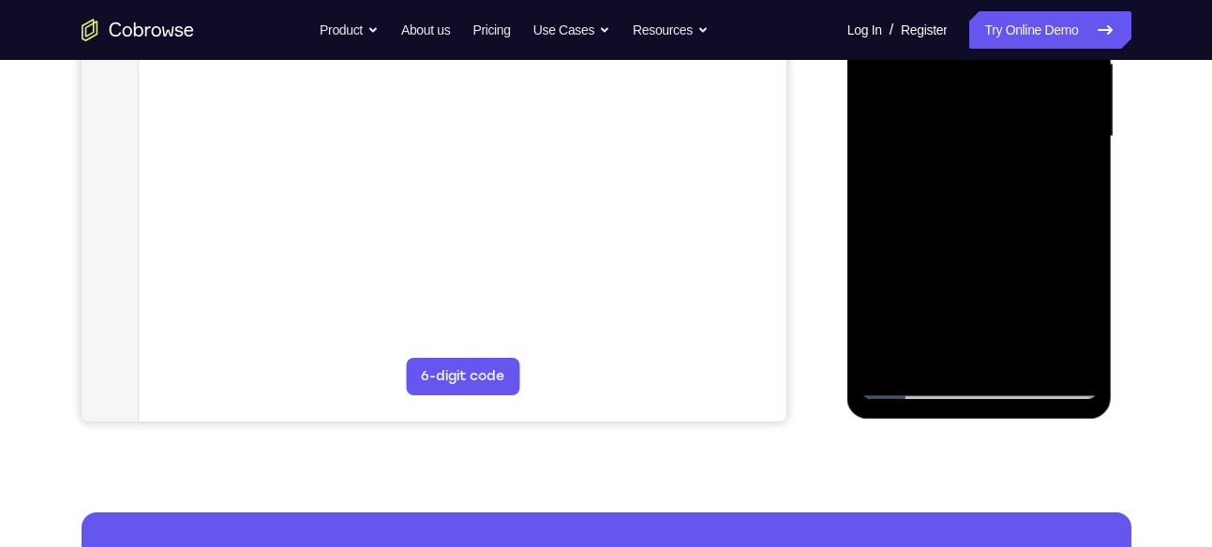
click at [1081, 262] on div at bounding box center [980, 136] width 236 height 525
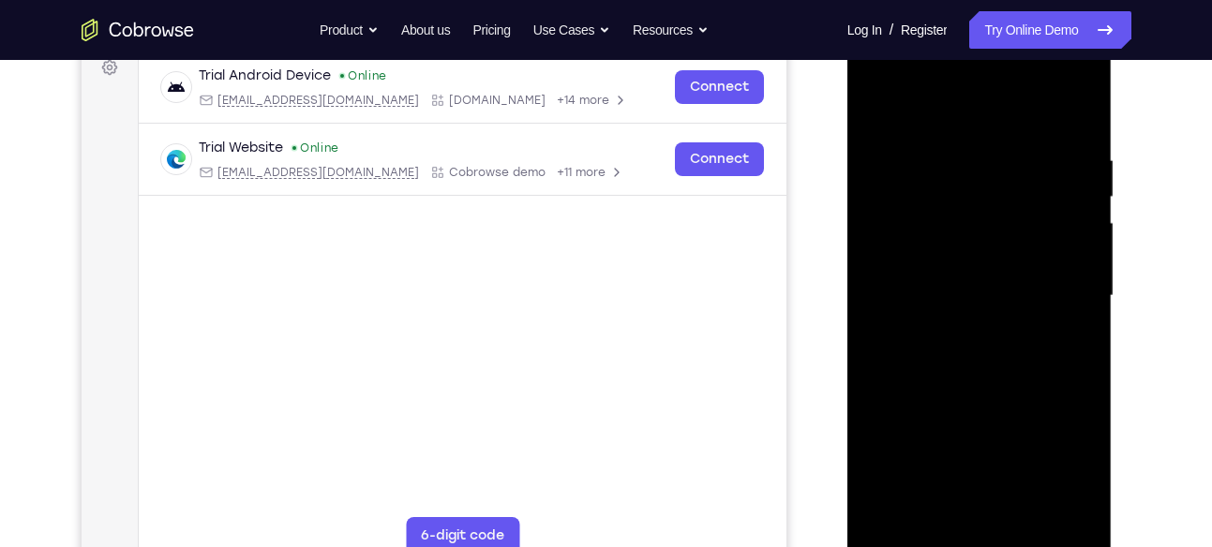
scroll to position [270, 0]
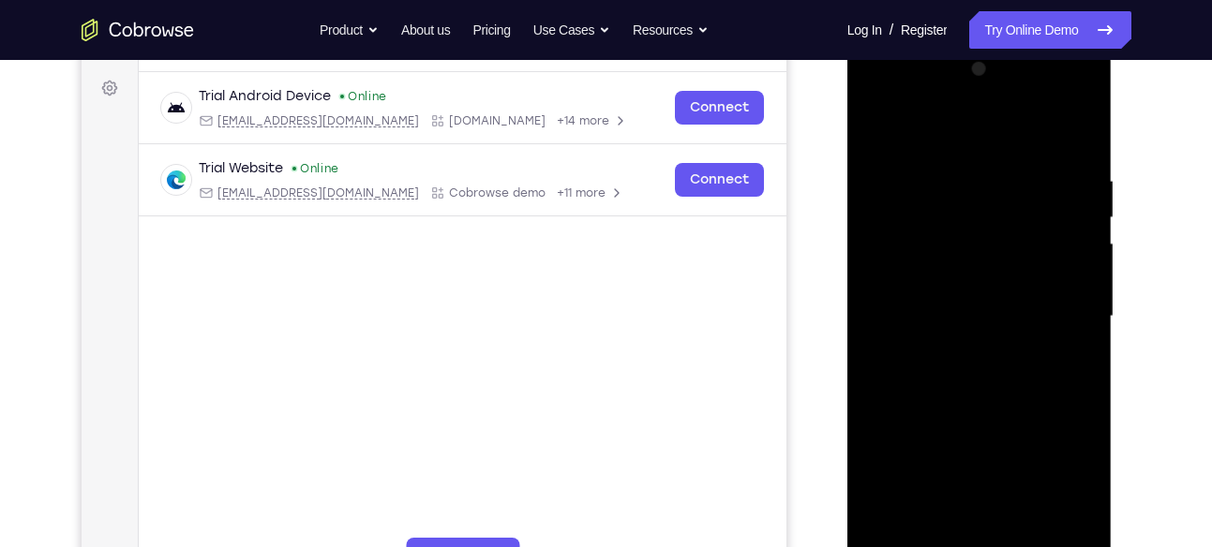
click at [909, 295] on div at bounding box center [980, 316] width 236 height 525
click at [877, 321] on div at bounding box center [980, 316] width 236 height 525
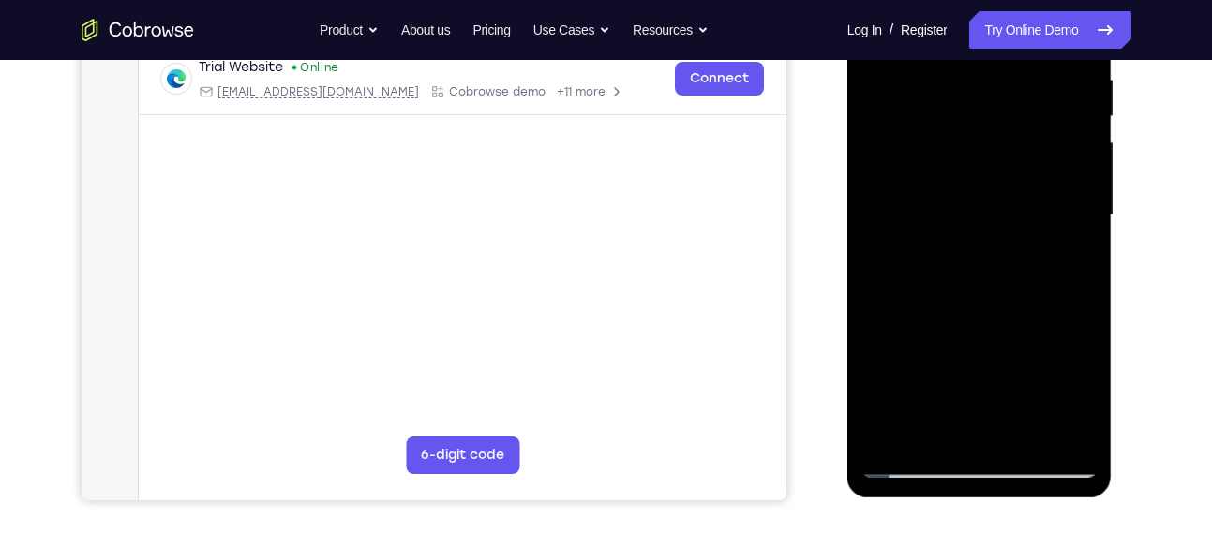
scroll to position [374, 0]
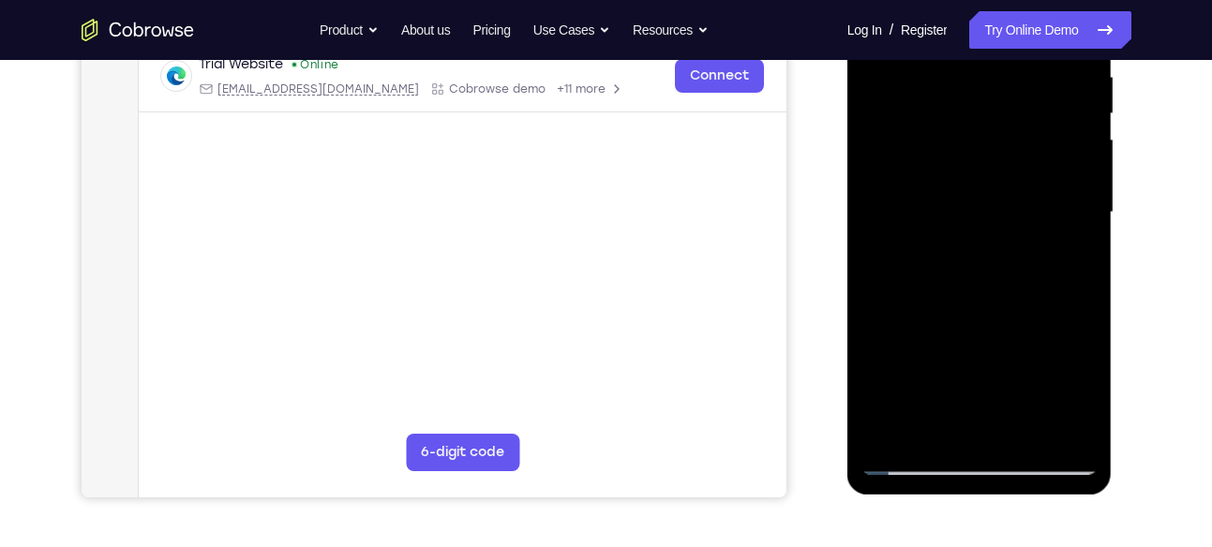
click at [984, 436] on div at bounding box center [980, 212] width 236 height 525
click at [1089, 399] on div at bounding box center [980, 212] width 236 height 525
click at [937, 424] on div at bounding box center [980, 212] width 236 height 525
click at [877, 322] on div at bounding box center [980, 212] width 236 height 525
click at [1083, 387] on div at bounding box center [980, 212] width 236 height 525
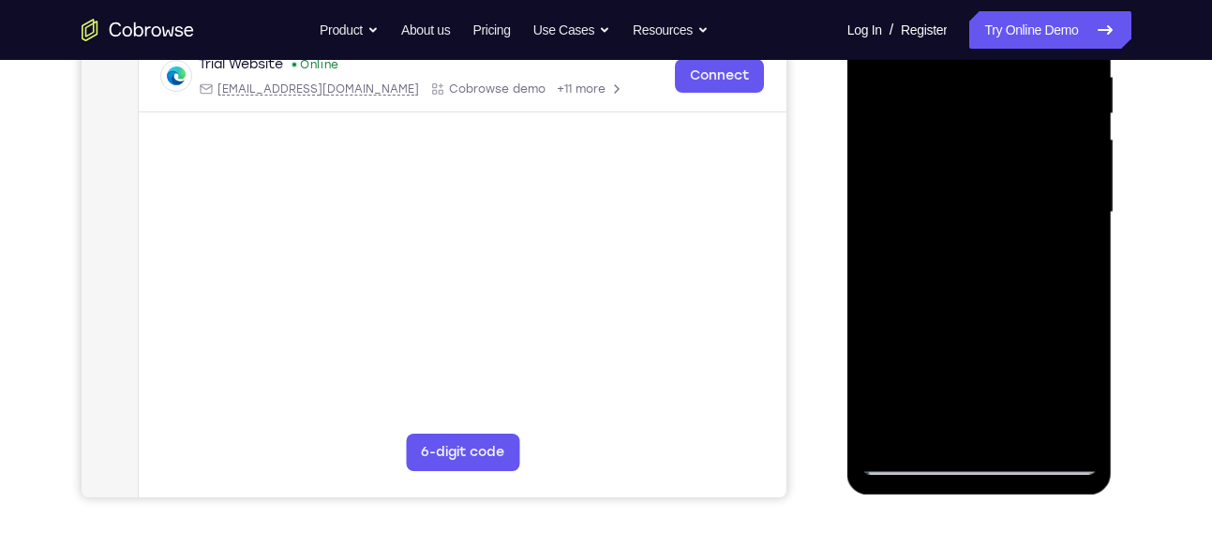
click at [902, 460] on div at bounding box center [980, 212] width 236 height 525
click at [1059, 424] on div at bounding box center [980, 212] width 236 height 525
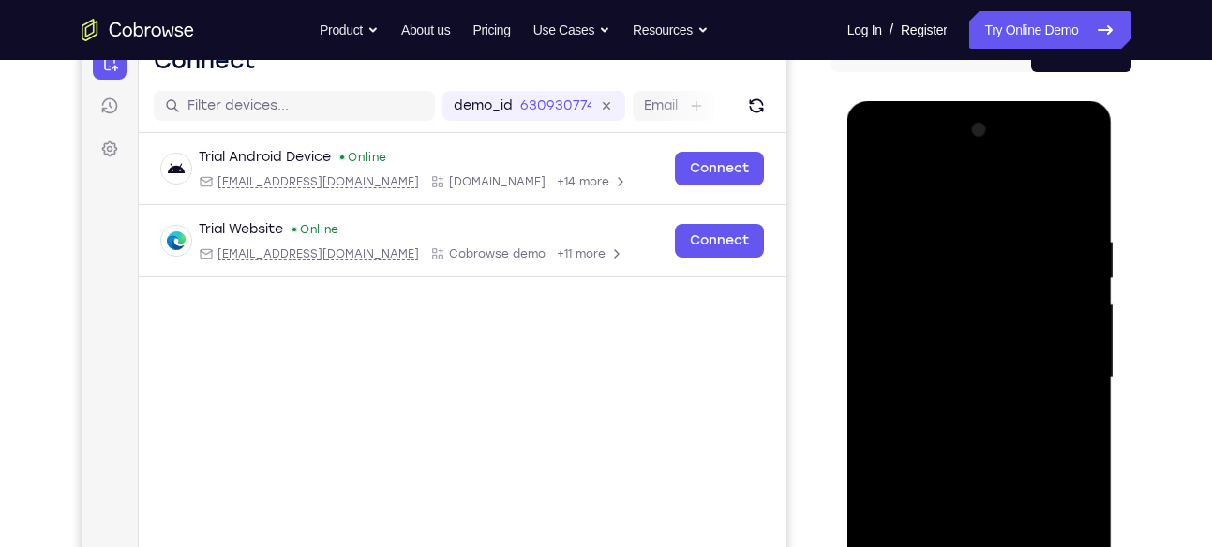
scroll to position [208, 0]
click at [1050, 361] on div at bounding box center [980, 378] width 236 height 525
drag, startPoint x: 1050, startPoint y: 527, endPoint x: 1050, endPoint y: 361, distance: 165.9
click at [1050, 361] on div at bounding box center [980, 378] width 236 height 525
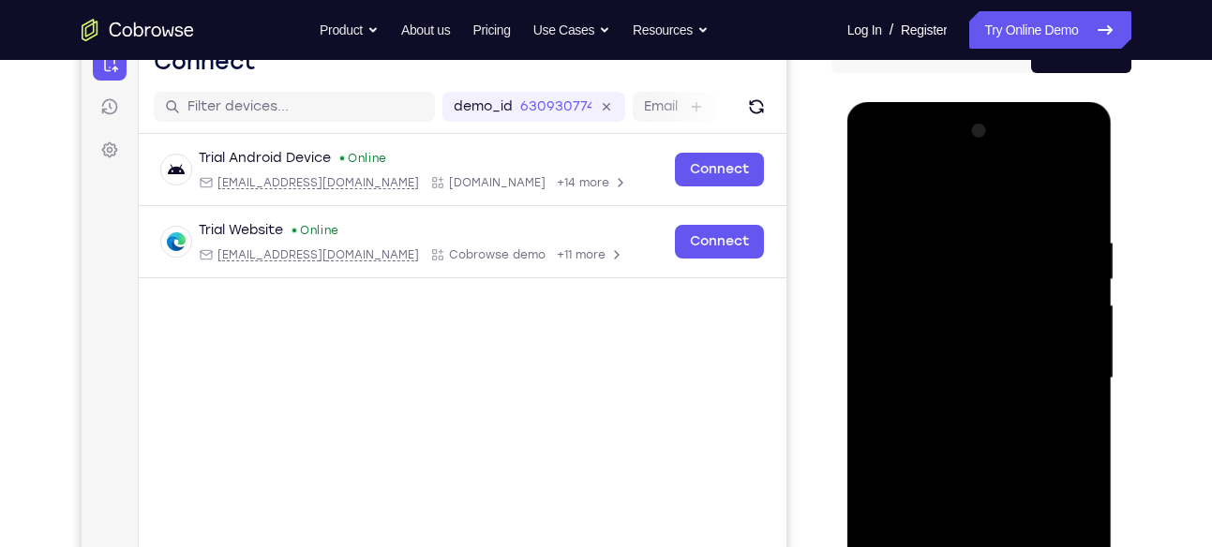
click at [1050, 361] on div at bounding box center [980, 378] width 236 height 525
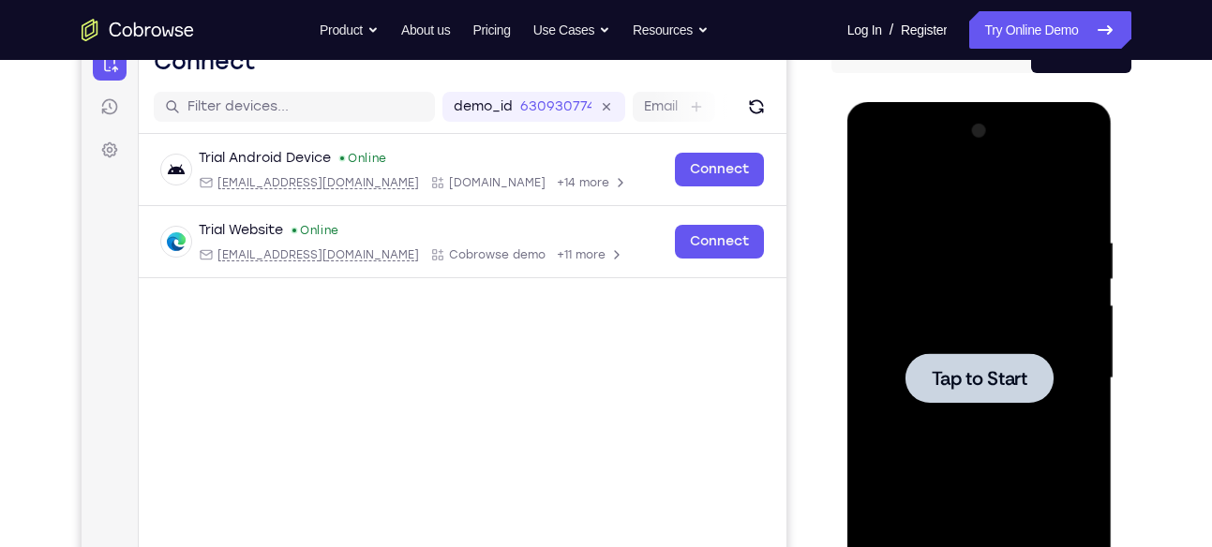
click at [1050, 102] on div "Tap to Start" at bounding box center [979, 102] width 265 height 0
click at [1050, 361] on div at bounding box center [980, 378] width 148 height 50
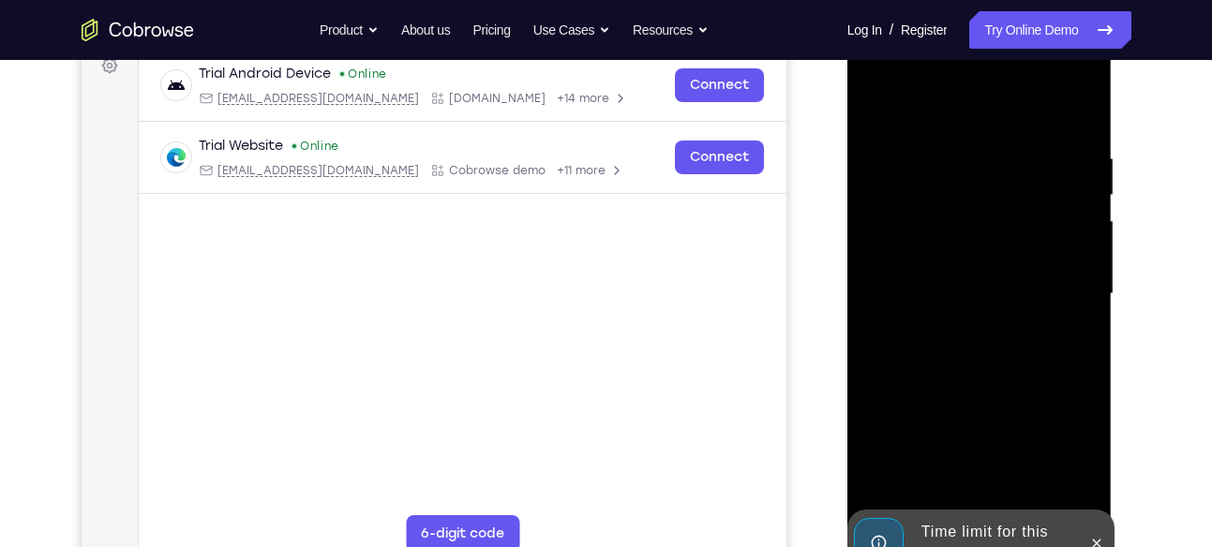
scroll to position [327, 0]
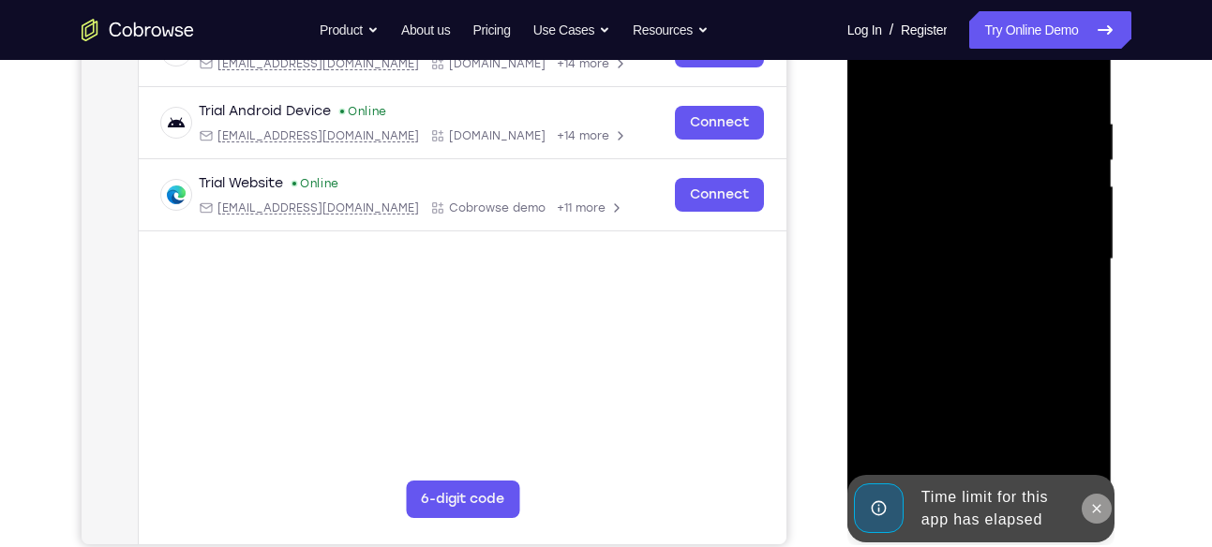
click at [1092, 502] on icon at bounding box center [1096, 509] width 15 height 15
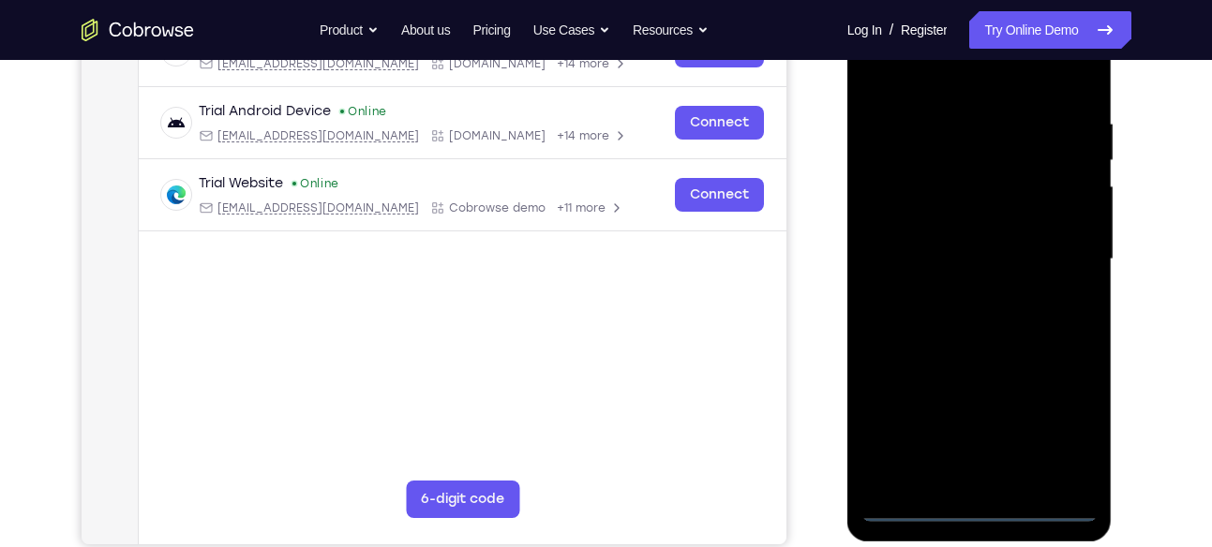
click at [1005, 516] on div at bounding box center [980, 259] width 236 height 525
click at [993, 516] on div at bounding box center [980, 259] width 236 height 525
click at [1058, 439] on div at bounding box center [980, 259] width 236 height 525
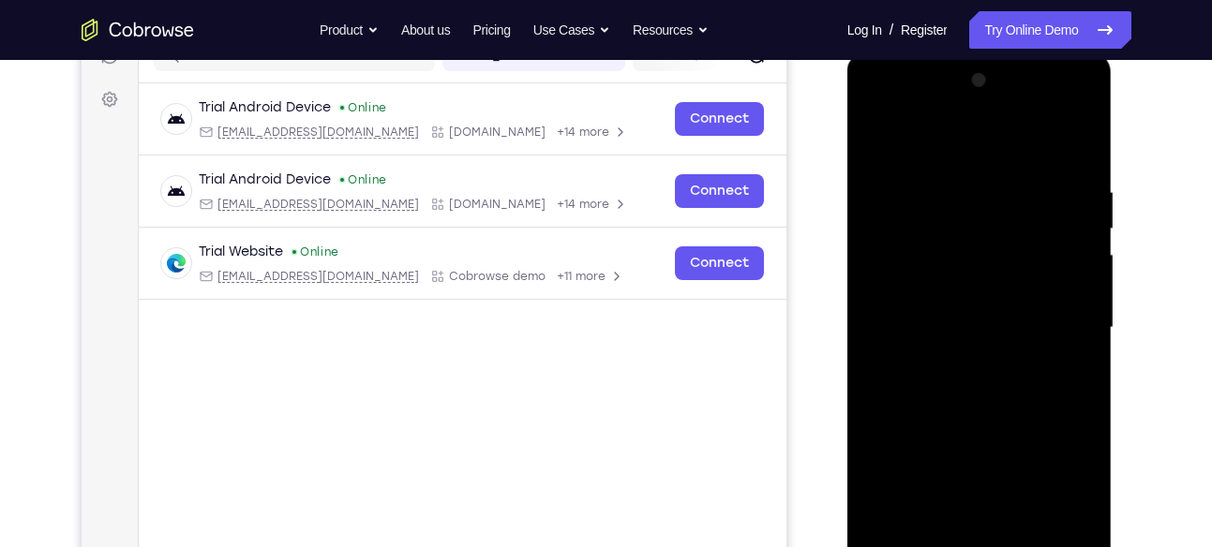
scroll to position [257, 0]
click at [997, 159] on div at bounding box center [980, 329] width 236 height 525
click at [1058, 335] on div at bounding box center [980, 329] width 236 height 525
click at [967, 367] on div at bounding box center [980, 329] width 236 height 525
click at [965, 302] on div at bounding box center [980, 329] width 236 height 525
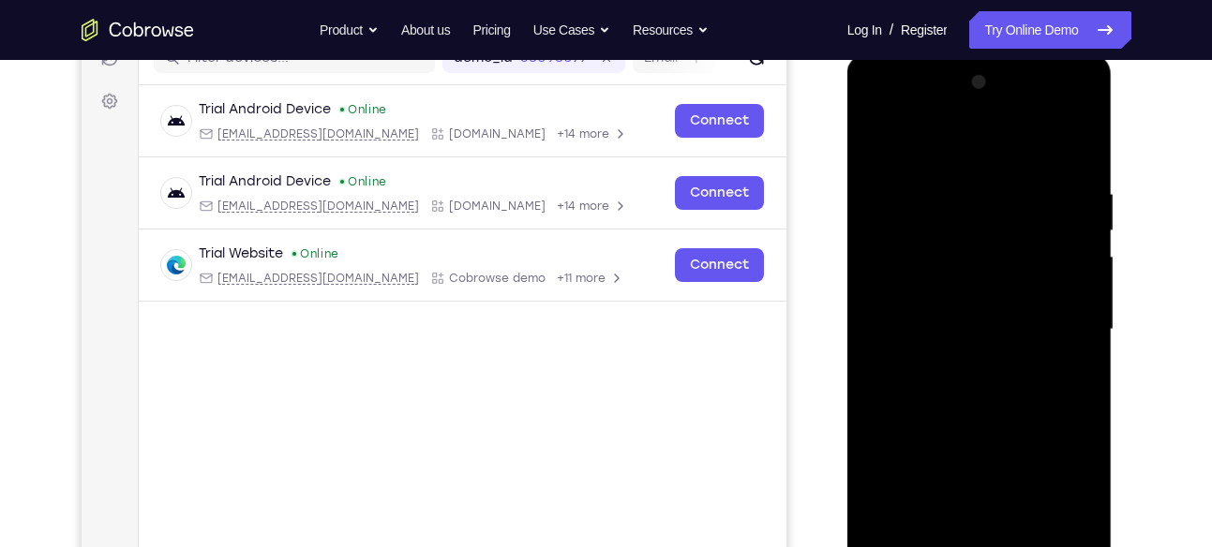
click at [965, 302] on div at bounding box center [980, 329] width 236 height 525
click at [924, 328] on div at bounding box center [980, 329] width 236 height 525
click at [923, 390] on div at bounding box center [980, 329] width 236 height 525
click at [981, 419] on div at bounding box center [980, 329] width 236 height 525
drag, startPoint x: 996, startPoint y: 368, endPoint x: 1017, endPoint y: 455, distance: 88.9
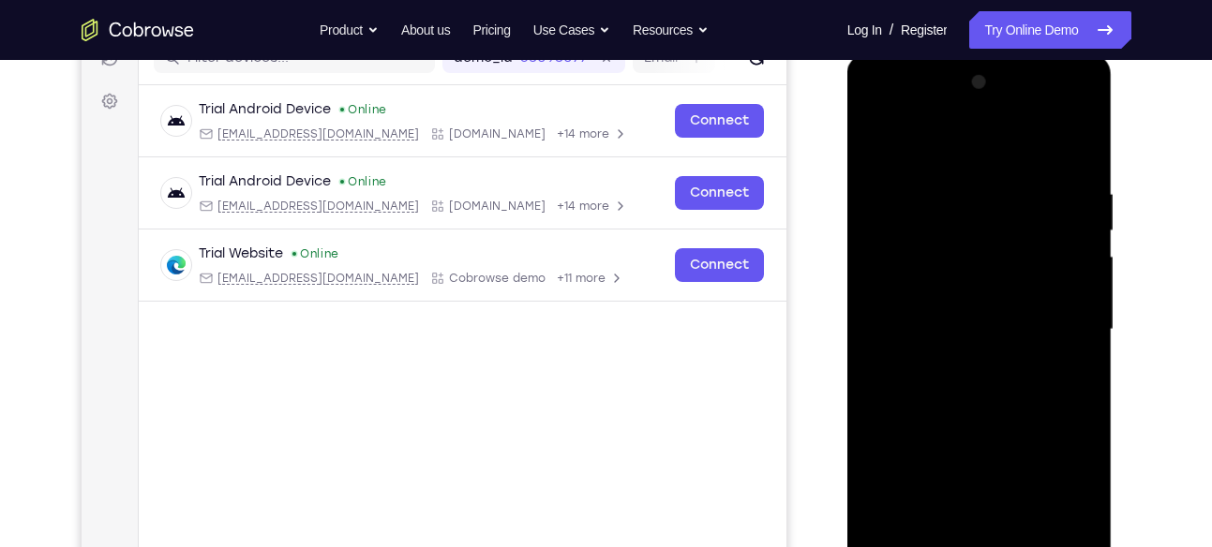
click at [1017, 455] on div at bounding box center [980, 329] width 236 height 525
click at [966, 172] on div at bounding box center [980, 329] width 236 height 525
click at [1069, 267] on div at bounding box center [980, 329] width 236 height 525
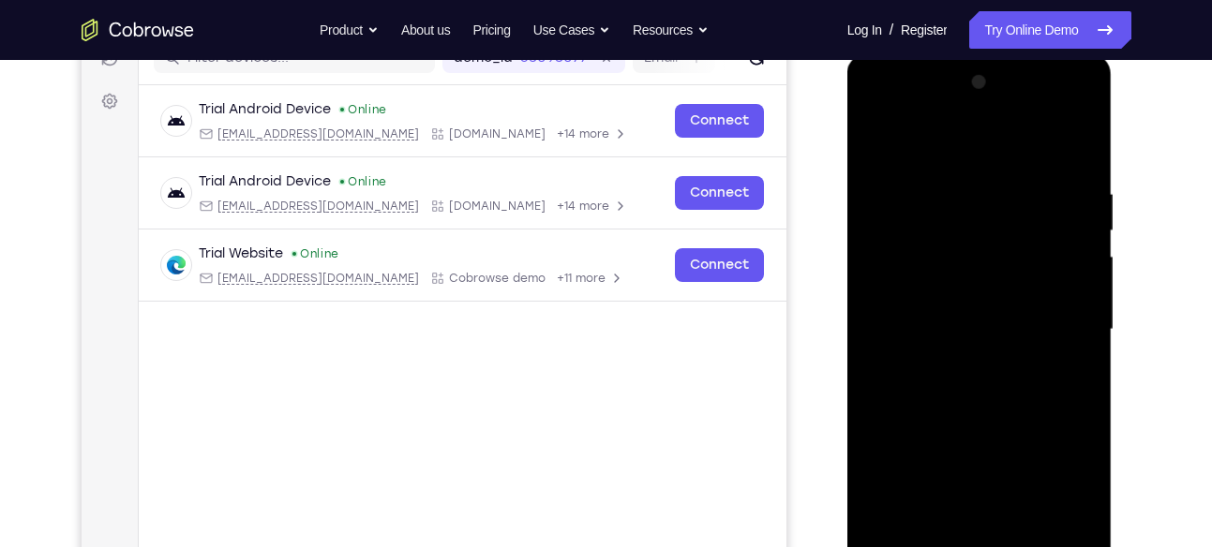
click at [907, 319] on div at bounding box center [980, 329] width 236 height 525
click at [1061, 307] on div at bounding box center [980, 329] width 236 height 525
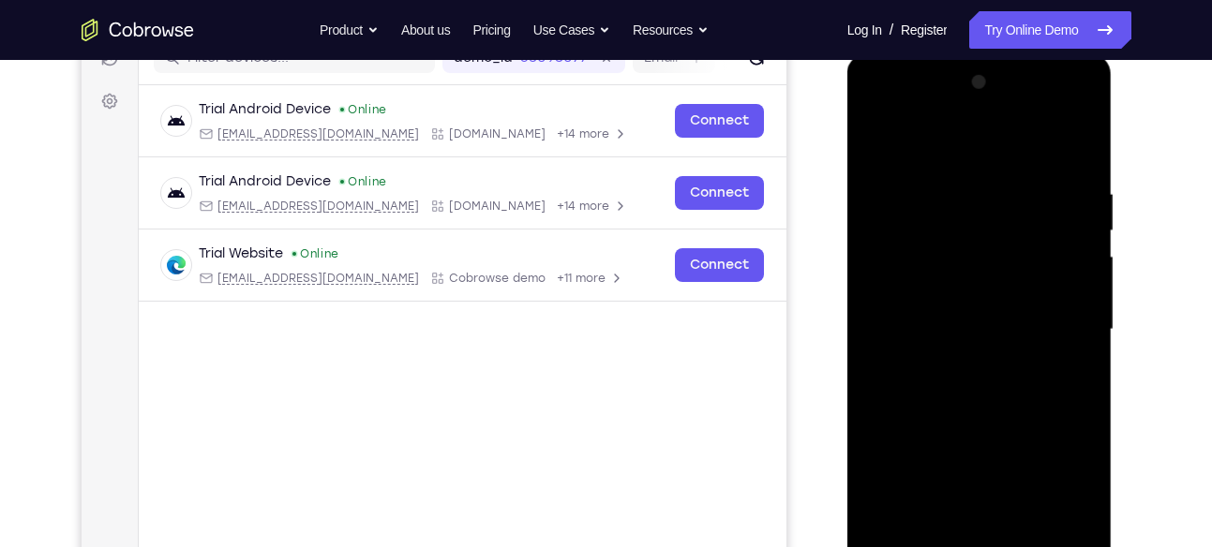
click at [1061, 307] on div at bounding box center [980, 329] width 236 height 525
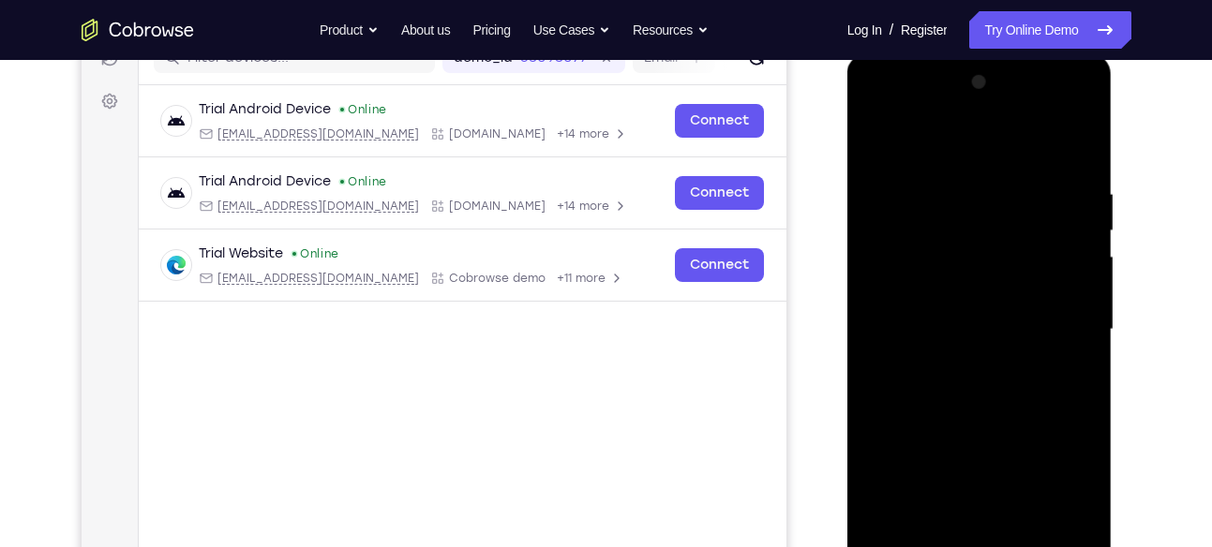
click at [1061, 307] on div at bounding box center [980, 329] width 236 height 525
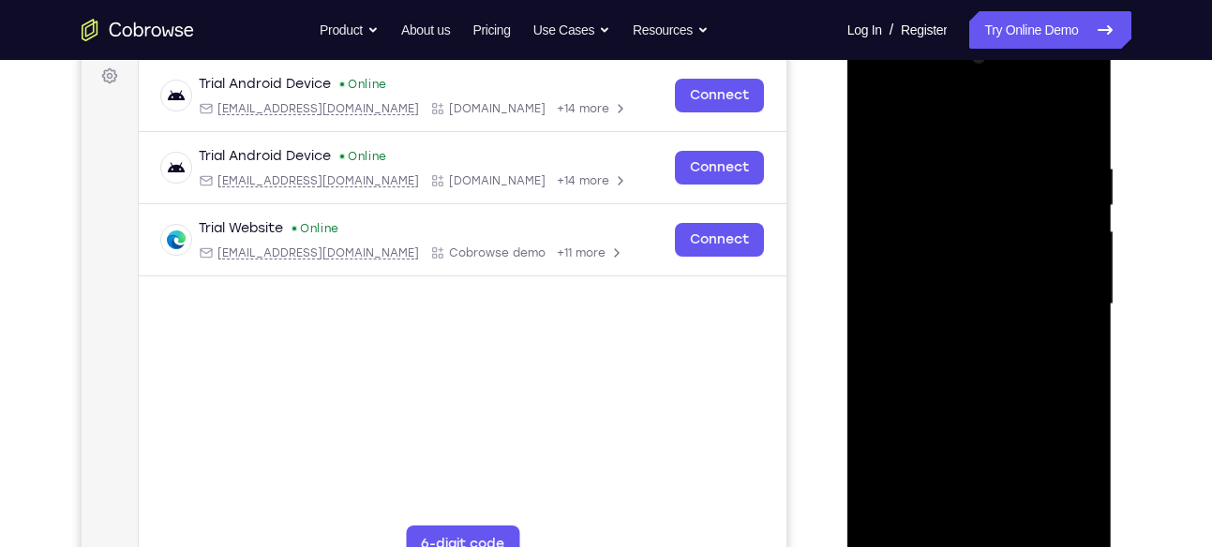
scroll to position [283, 0]
click at [1061, 307] on div at bounding box center [980, 303] width 236 height 525
drag, startPoint x: 1061, startPoint y: 281, endPoint x: 1061, endPoint y: 307, distance: 26.2
click at [1061, 307] on div at bounding box center [980, 303] width 236 height 525
click at [894, 332] on div at bounding box center [980, 303] width 236 height 525
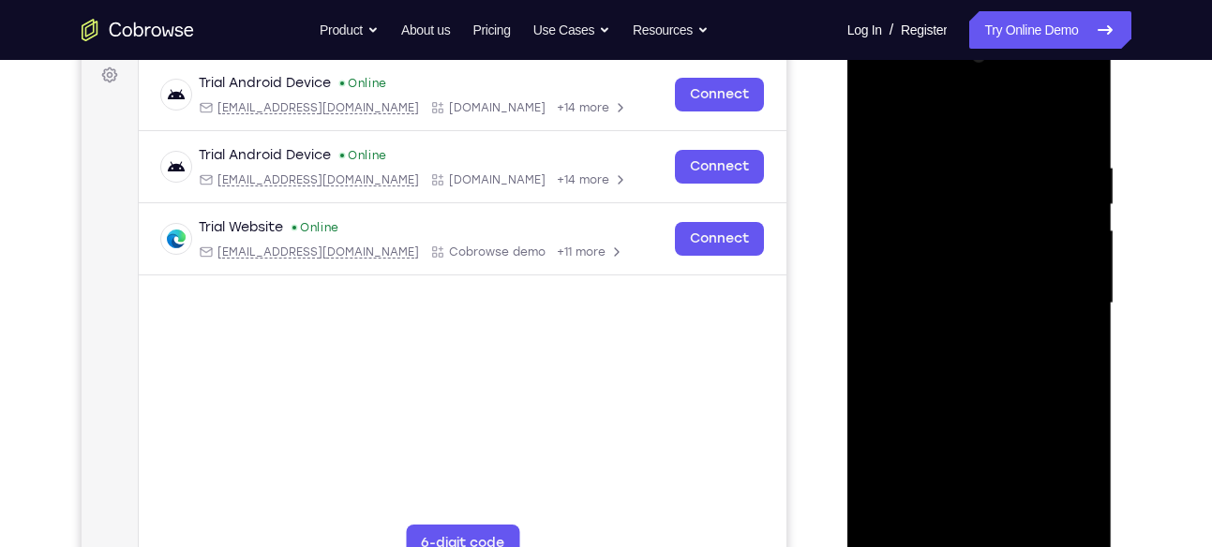
click at [1061, 261] on div at bounding box center [980, 303] width 236 height 525
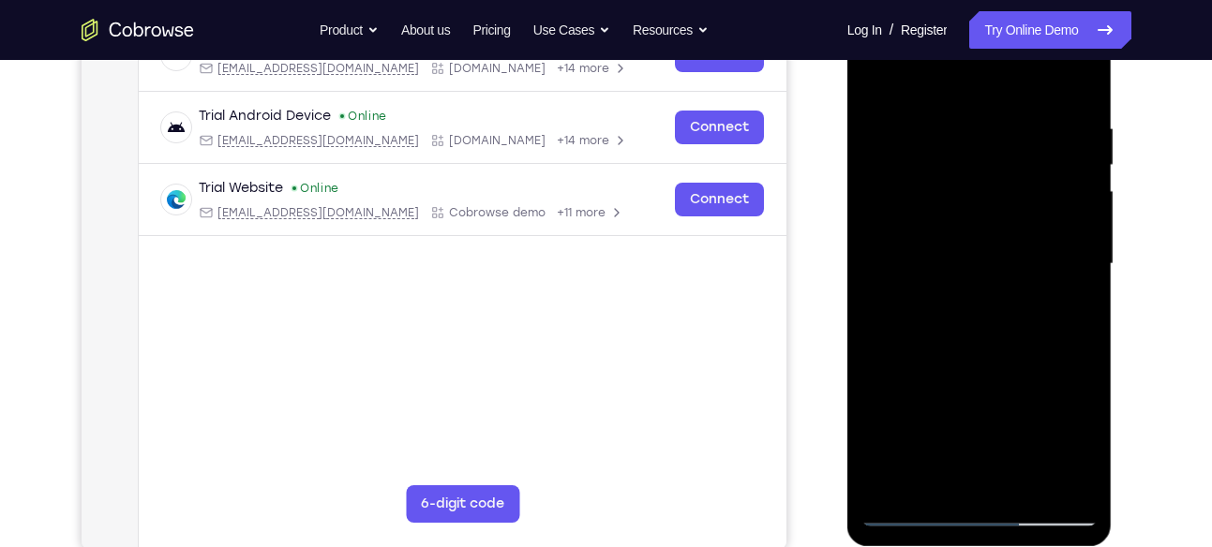
scroll to position [323, 0]
click at [1062, 261] on div at bounding box center [980, 263] width 236 height 525
click at [1065, 243] on div at bounding box center [980, 263] width 236 height 525
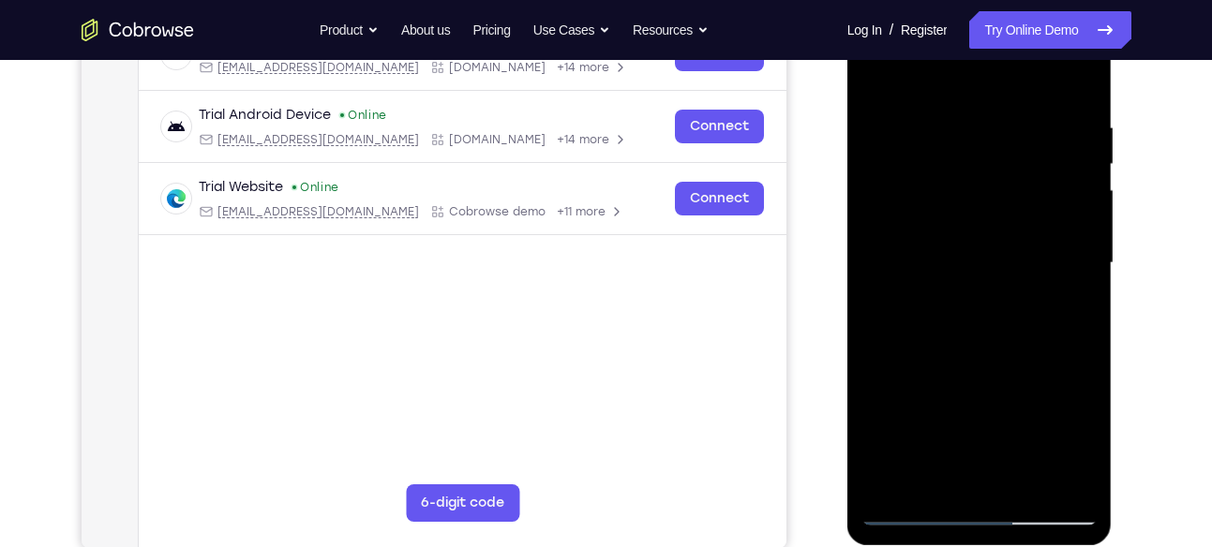
click at [1065, 243] on div at bounding box center [980, 263] width 236 height 525
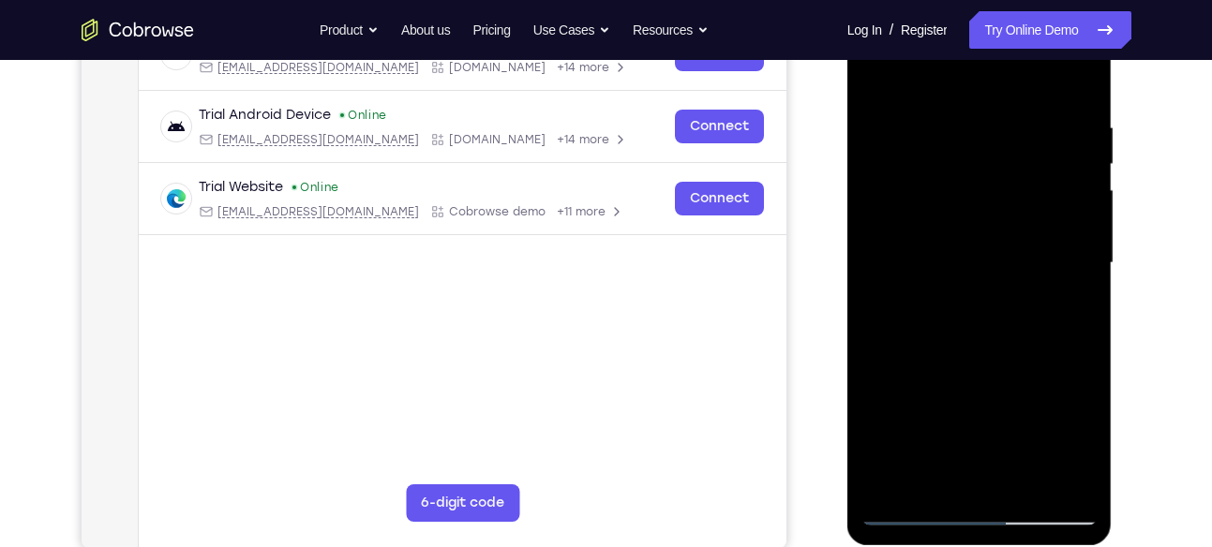
click at [1065, 243] on div at bounding box center [980, 263] width 236 height 525
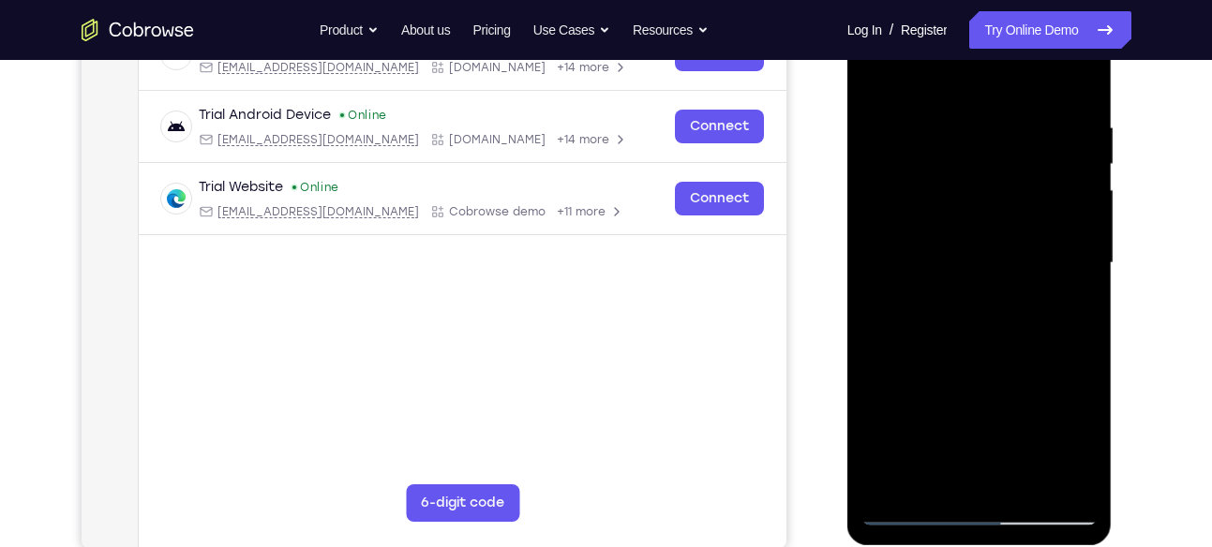
click at [1065, 243] on div at bounding box center [980, 263] width 236 height 525
click at [1072, 137] on div at bounding box center [980, 263] width 236 height 525
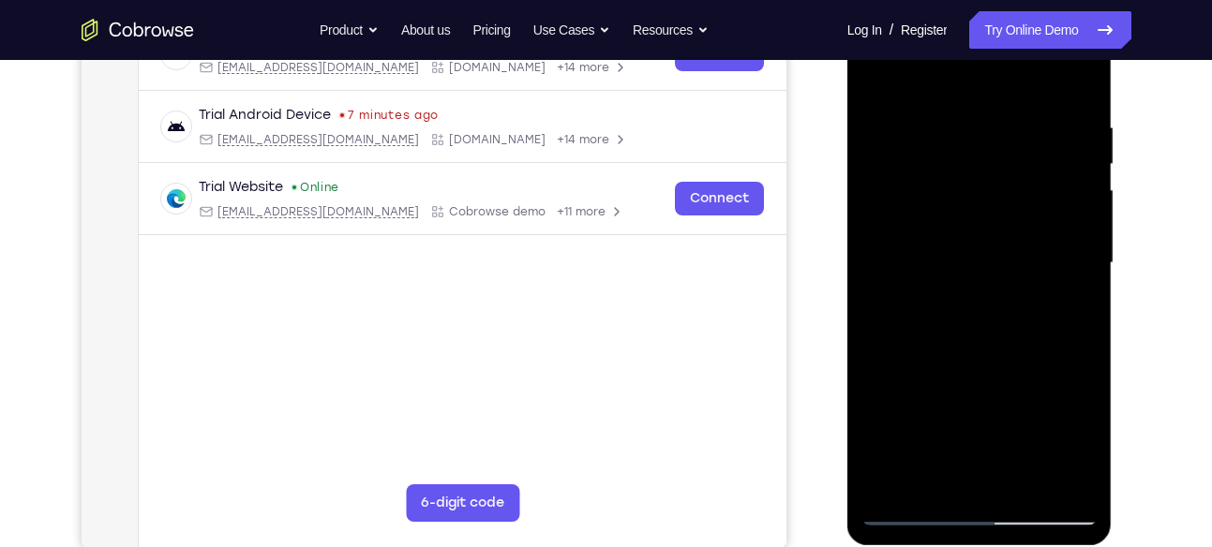
click at [1072, 137] on div at bounding box center [980, 263] width 236 height 525
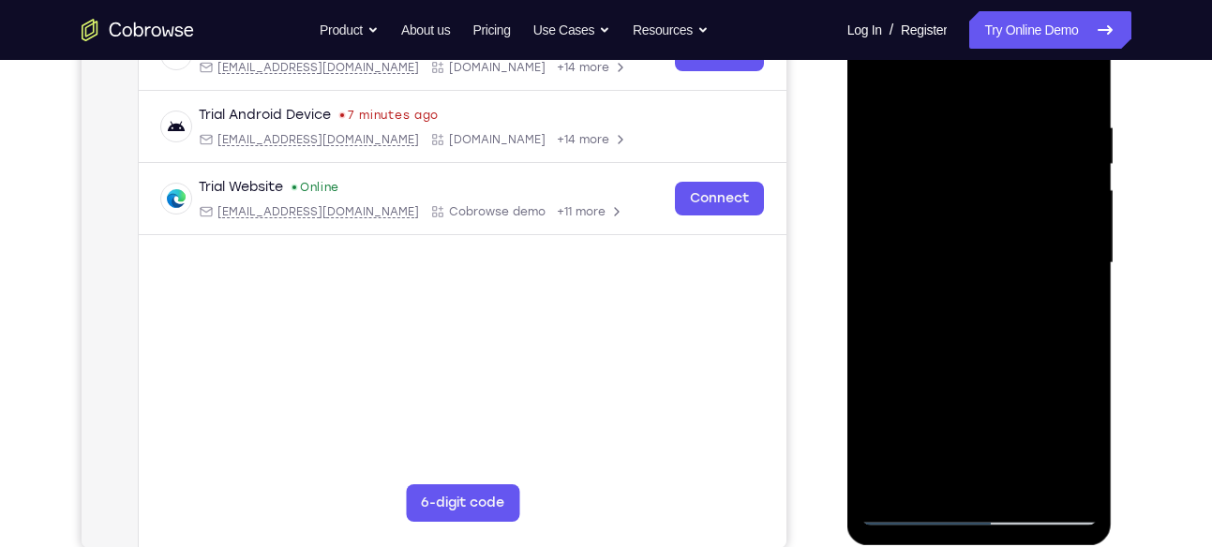
click at [1072, 137] on div at bounding box center [980, 263] width 236 height 525
click at [1065, 159] on div at bounding box center [980, 263] width 236 height 525
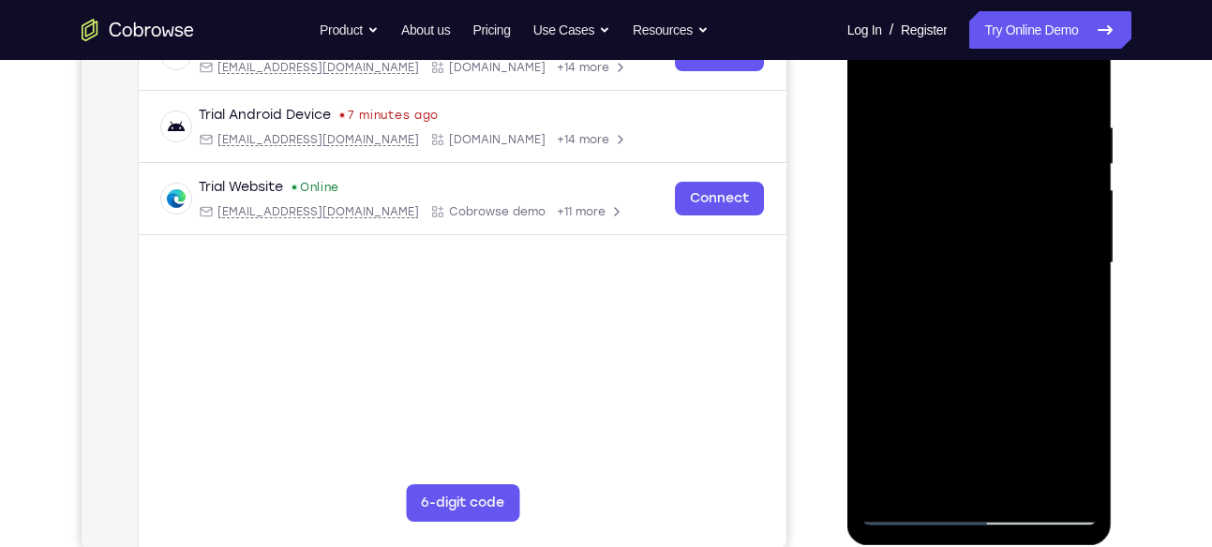
click at [1065, 159] on div at bounding box center [980, 263] width 236 height 525
click at [1069, 95] on div at bounding box center [980, 263] width 236 height 525
click at [1020, 487] on div at bounding box center [980, 263] width 236 height 525
click at [955, 363] on div at bounding box center [980, 263] width 236 height 525
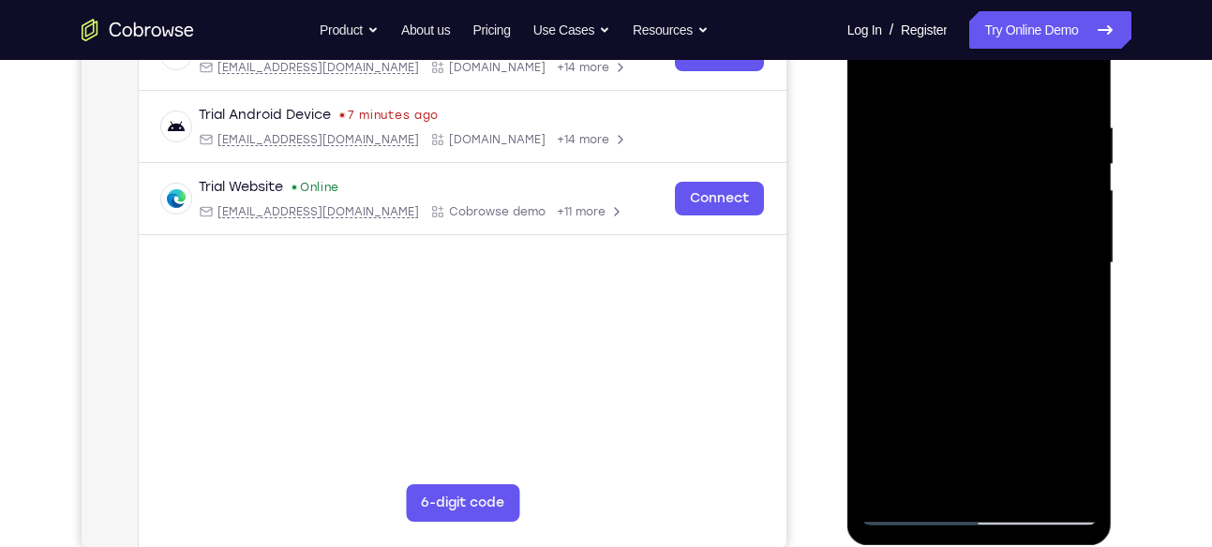
click at [956, 312] on div at bounding box center [980, 263] width 236 height 525
click at [930, 480] on div at bounding box center [980, 263] width 236 height 525
click at [1075, 451] on div at bounding box center [980, 263] width 236 height 525
click at [1073, 309] on div at bounding box center [980, 263] width 236 height 525
click at [1068, 309] on div at bounding box center [980, 263] width 236 height 525
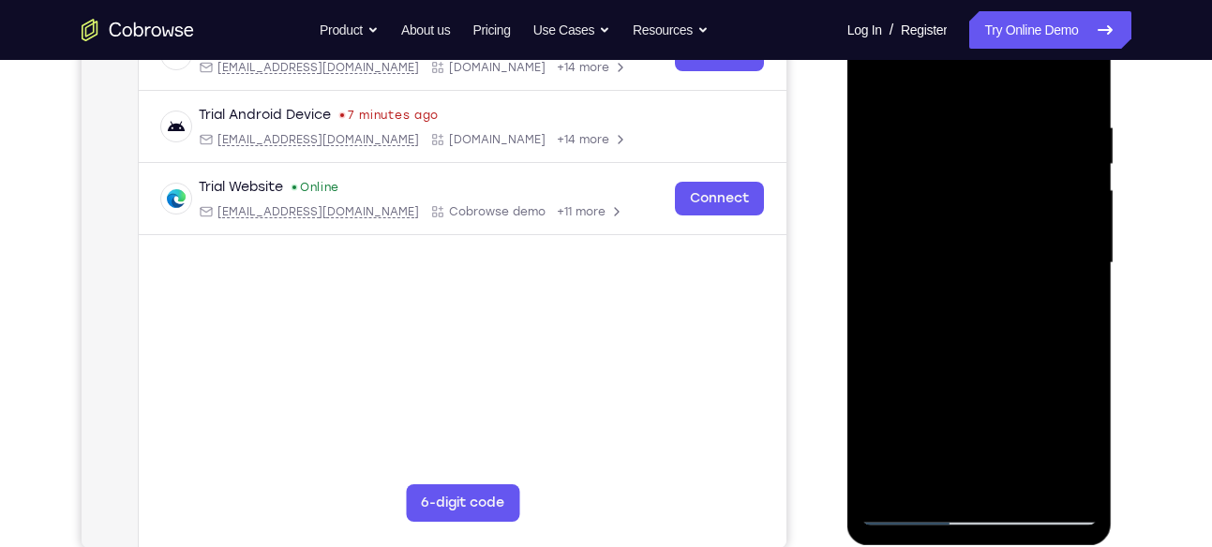
click at [875, 81] on div at bounding box center [980, 263] width 236 height 525
click at [1091, 70] on div at bounding box center [980, 263] width 236 height 525
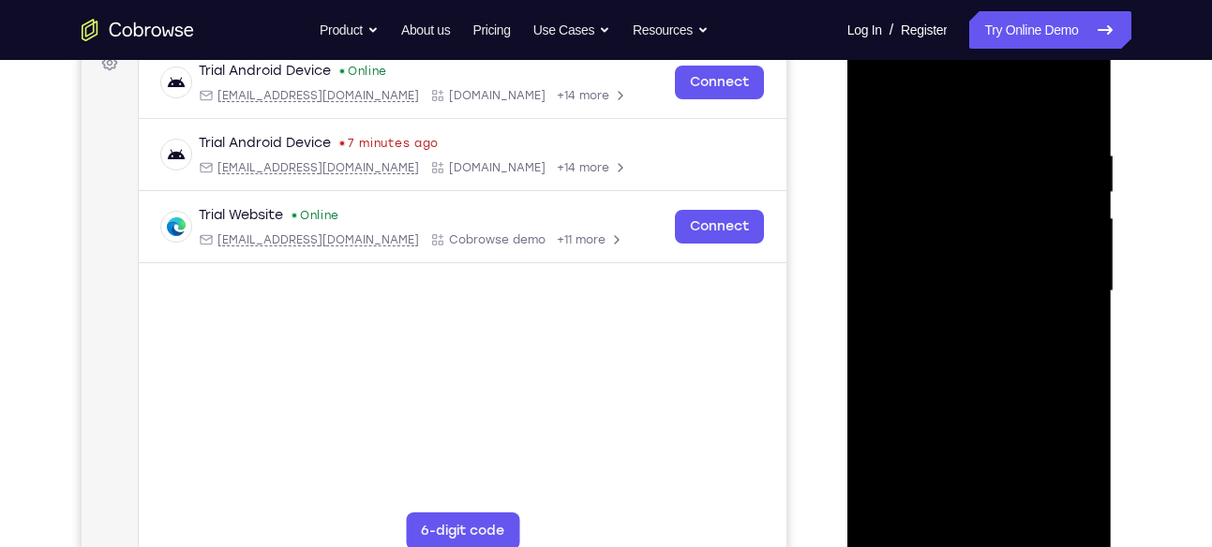
scroll to position [294, 0]
click at [895, 498] on div at bounding box center [980, 292] width 236 height 525
drag, startPoint x: 939, startPoint y: 387, endPoint x: 927, endPoint y: 128, distance: 259.0
click at [927, 128] on div at bounding box center [980, 292] width 236 height 525
drag, startPoint x: 963, startPoint y: 341, endPoint x: 967, endPoint y: 117, distance: 224.1
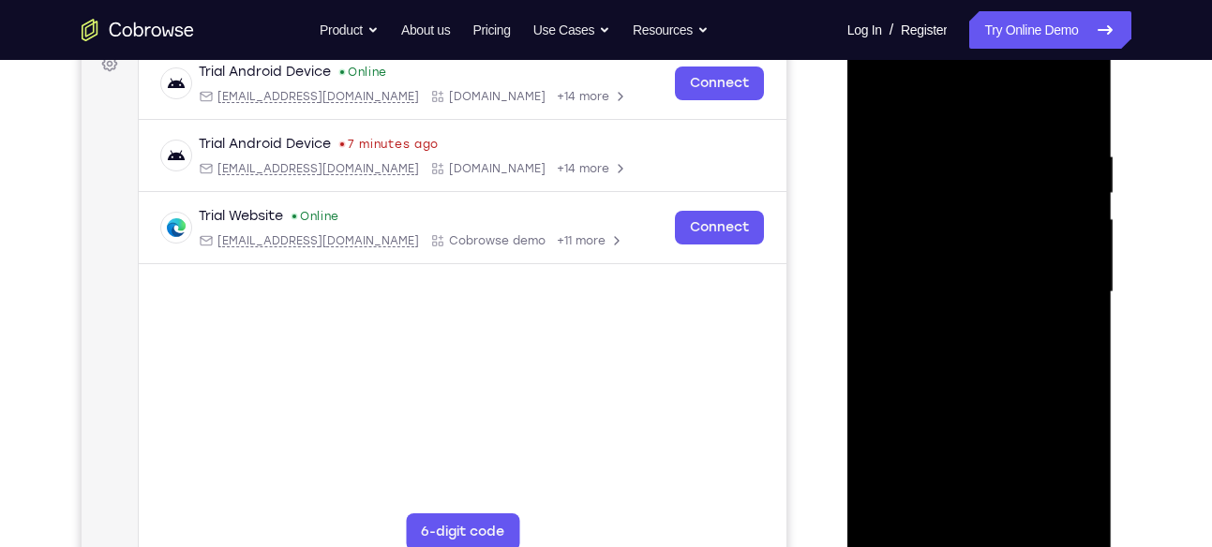
click at [967, 117] on div at bounding box center [980, 292] width 236 height 525
drag, startPoint x: 977, startPoint y: 383, endPoint x: 979, endPoint y: 152, distance: 231.6
click at [979, 152] on div at bounding box center [980, 292] width 236 height 525
drag, startPoint x: 962, startPoint y: 359, endPoint x: 947, endPoint y: 109, distance: 250.8
click at [947, 109] on div at bounding box center [980, 292] width 236 height 525
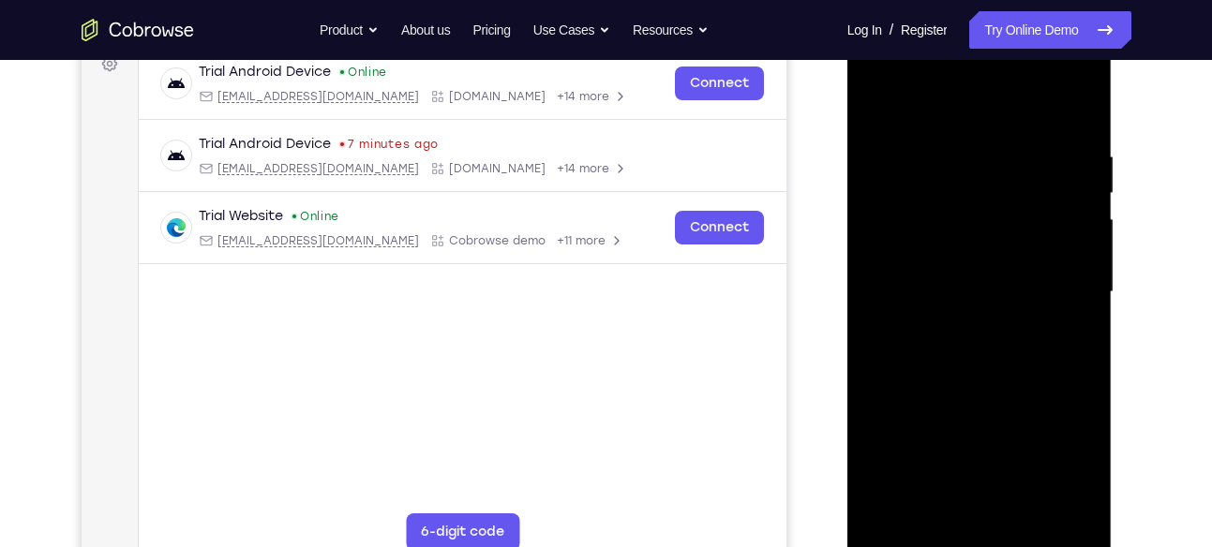
drag, startPoint x: 955, startPoint y: 357, endPoint x: 936, endPoint y: -10, distance: 368.0
click at [936, 16] on html "Online web based iOS Simulators and Android Emulators. Run iPhone, iPad, Mobile…" at bounding box center [980, 297] width 267 height 562
drag, startPoint x: 969, startPoint y: 420, endPoint x: 965, endPoint y: 140, distance: 280.3
click at [965, 140] on div at bounding box center [980, 292] width 236 height 525
drag, startPoint x: 990, startPoint y: 432, endPoint x: 973, endPoint y: 175, distance: 257.4
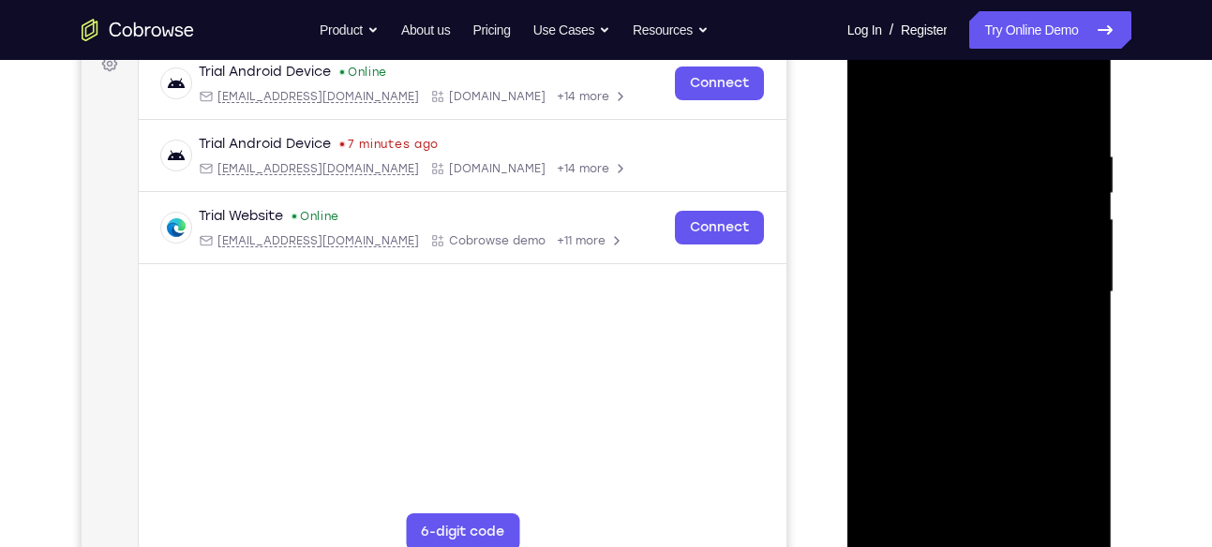
click at [973, 175] on div at bounding box center [980, 292] width 236 height 525
drag, startPoint x: 971, startPoint y: 399, endPoint x: 976, endPoint y: 145, distance: 254.1
click at [976, 145] on div at bounding box center [980, 292] width 236 height 525
drag, startPoint x: 986, startPoint y: 394, endPoint x: 990, endPoint y: 242, distance: 151.9
click at [990, 242] on div at bounding box center [980, 292] width 236 height 525
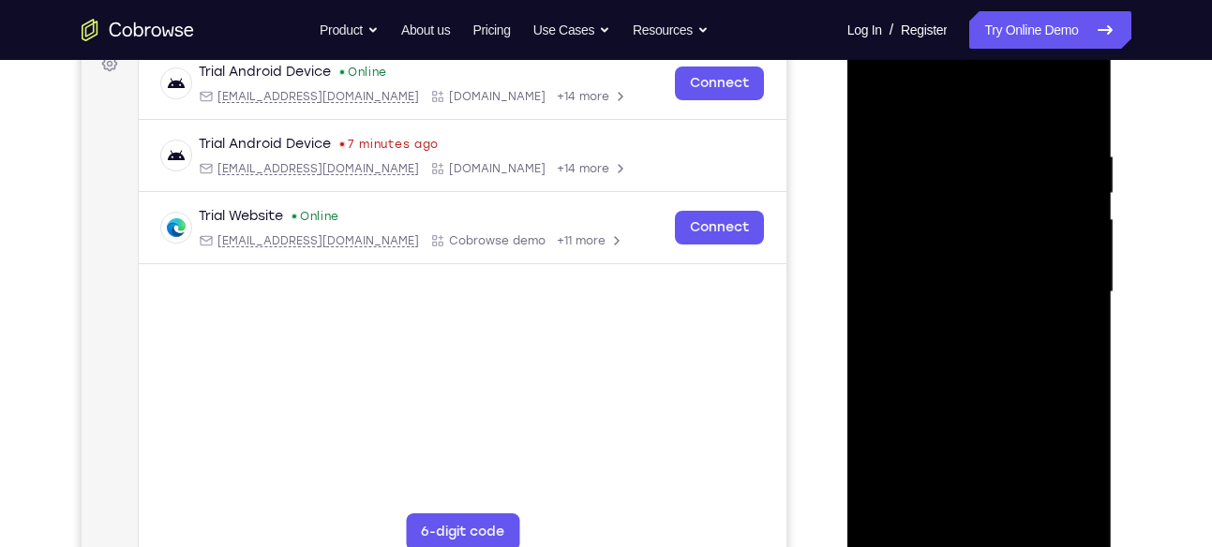
click at [1082, 255] on div at bounding box center [980, 292] width 236 height 525
click at [1040, 503] on div at bounding box center [980, 292] width 236 height 525
click at [1036, 508] on div at bounding box center [980, 292] width 236 height 525
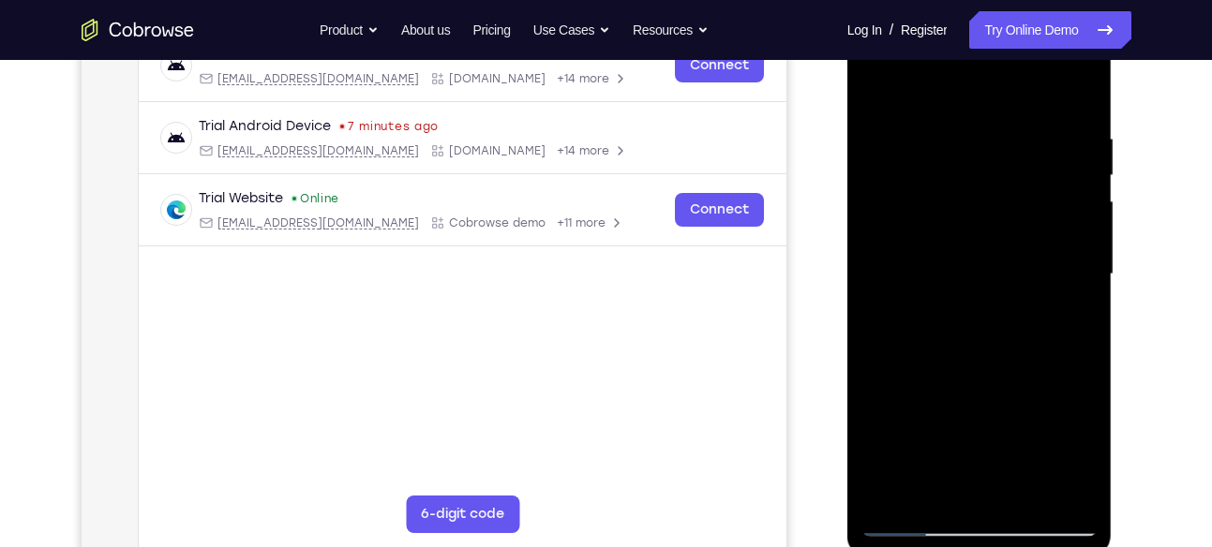
scroll to position [313, 0]
click at [915, 519] on div at bounding box center [980, 273] width 236 height 525
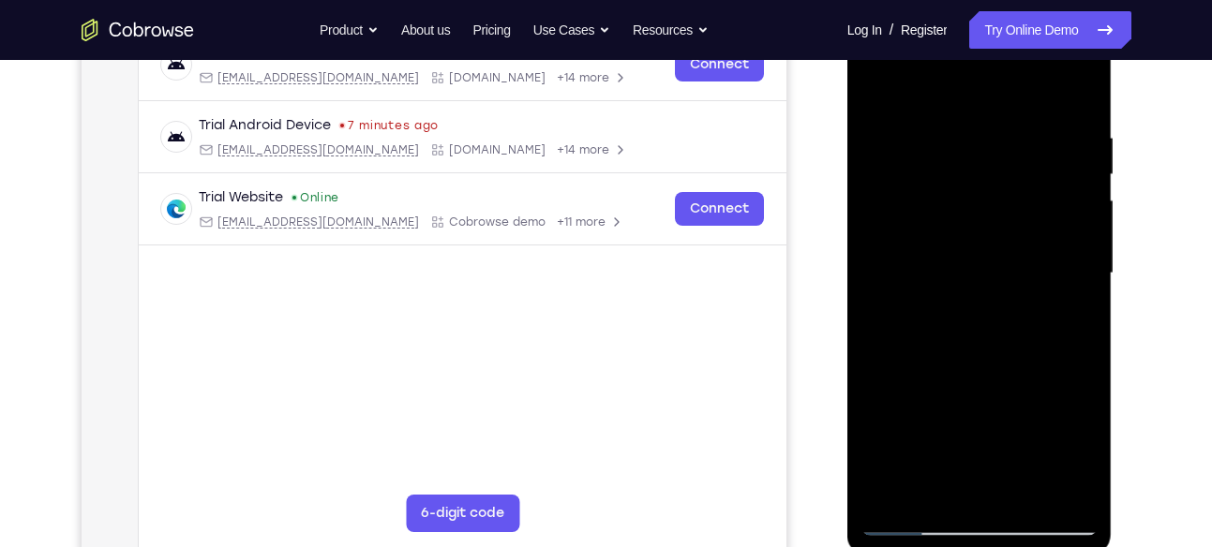
click at [915, 519] on div at bounding box center [980, 273] width 236 height 525
click at [882, 489] on div at bounding box center [980, 273] width 236 height 525
click at [870, 89] on div at bounding box center [980, 273] width 236 height 525
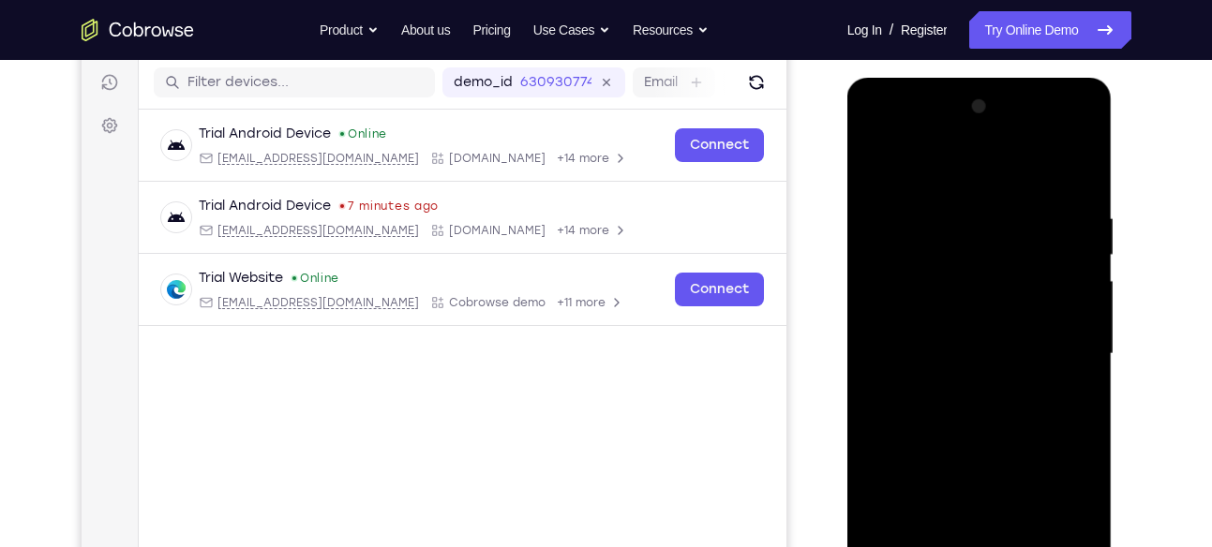
scroll to position [232, 0]
click at [1082, 127] on div at bounding box center [980, 355] width 236 height 525
click at [1011, 212] on div at bounding box center [980, 355] width 236 height 525
click at [1066, 312] on div at bounding box center [980, 355] width 236 height 525
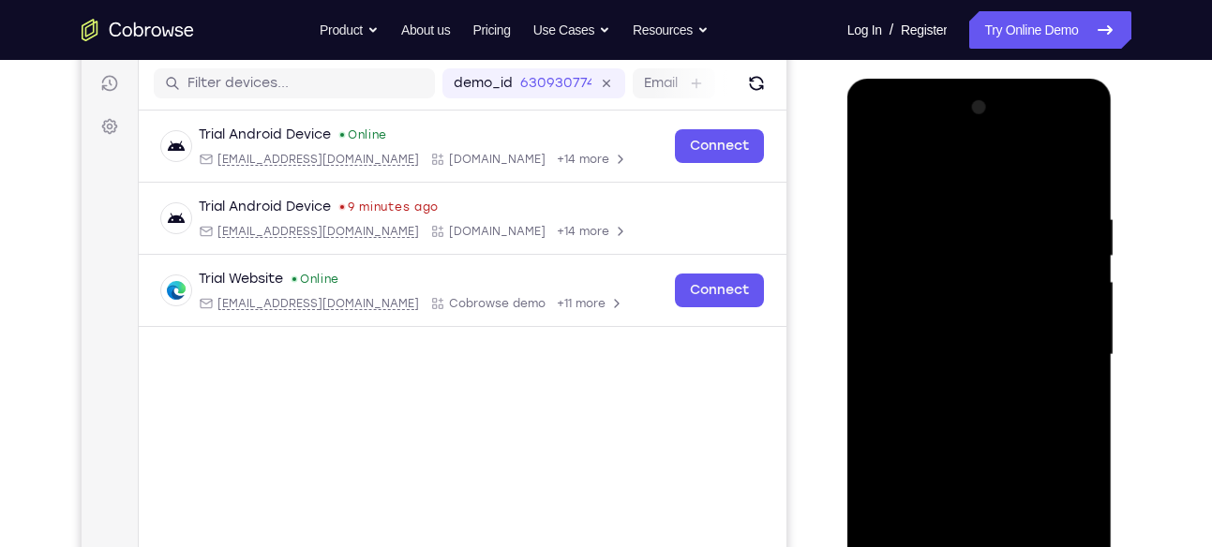
click at [1066, 312] on div at bounding box center [980, 355] width 236 height 525
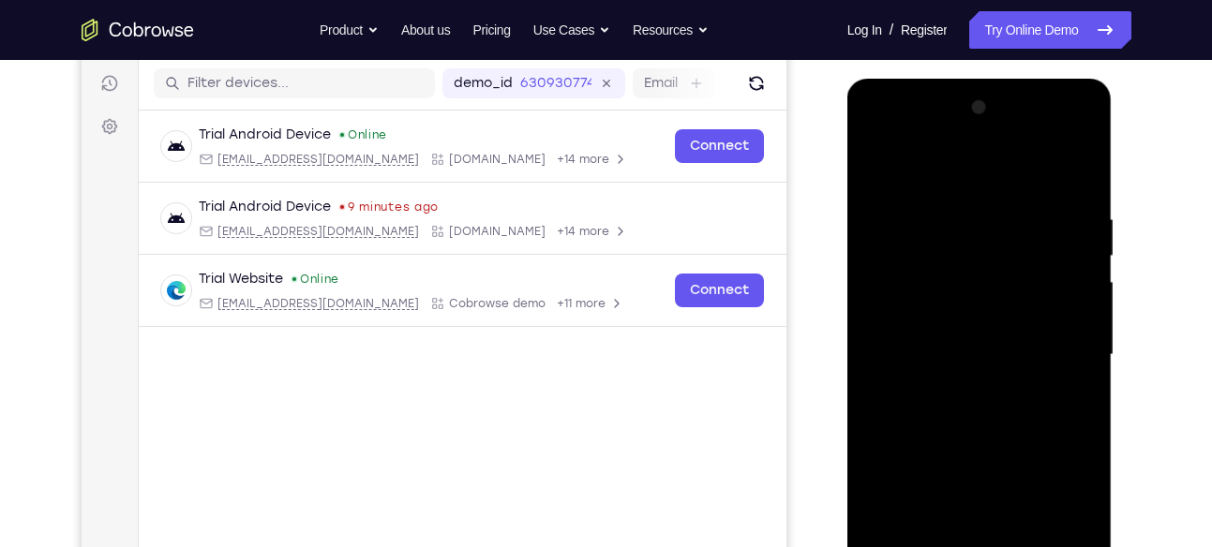
click at [1066, 312] on div at bounding box center [980, 355] width 236 height 525
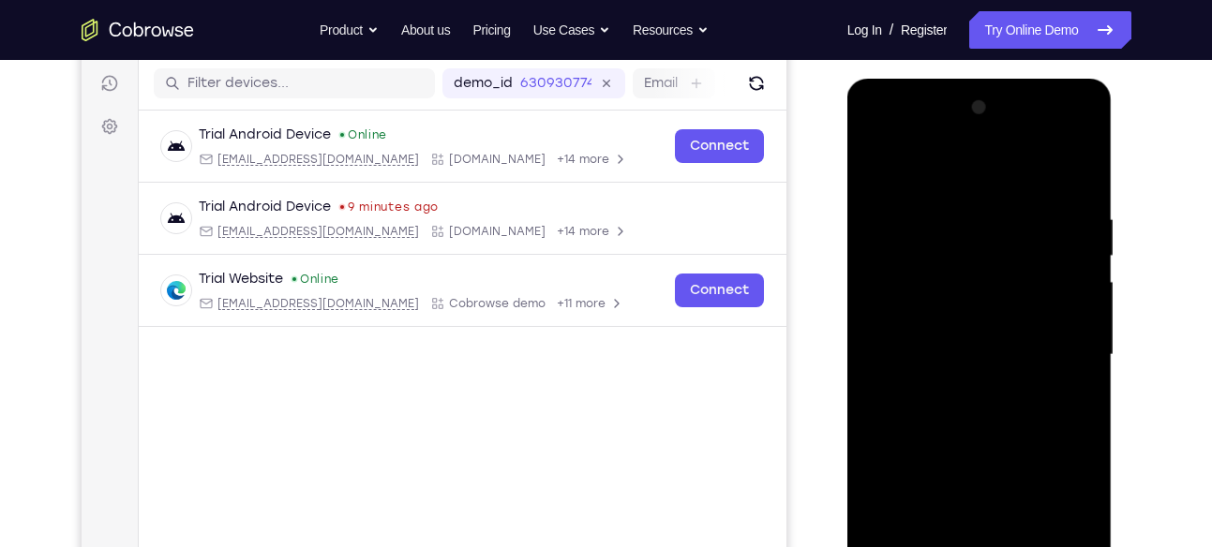
click at [1066, 312] on div at bounding box center [980, 355] width 236 height 525
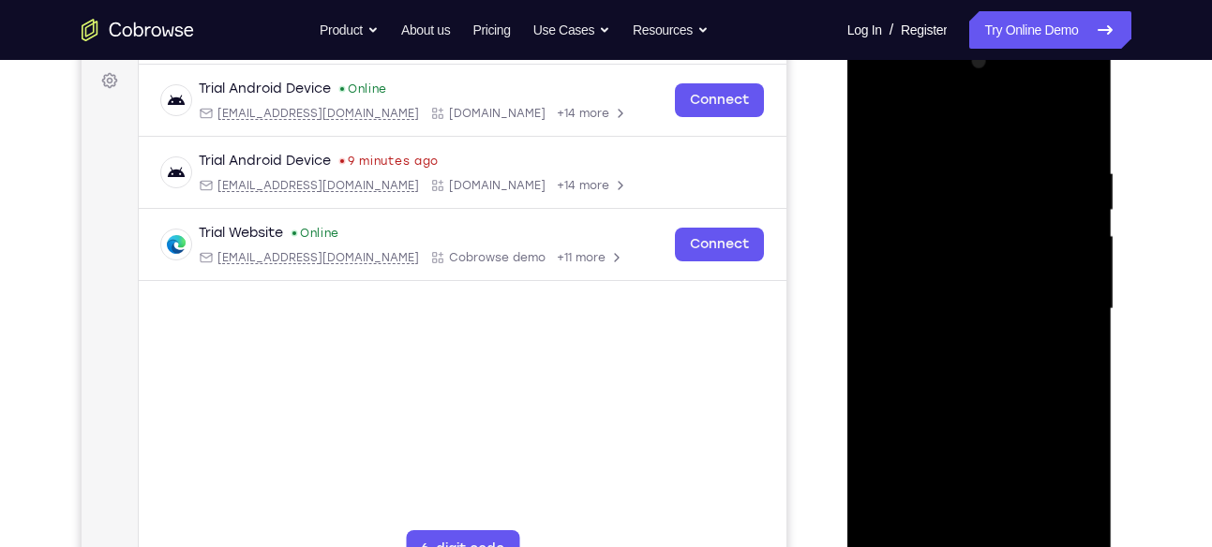
scroll to position [278, 0]
click at [1067, 265] on div at bounding box center [980, 308] width 236 height 525
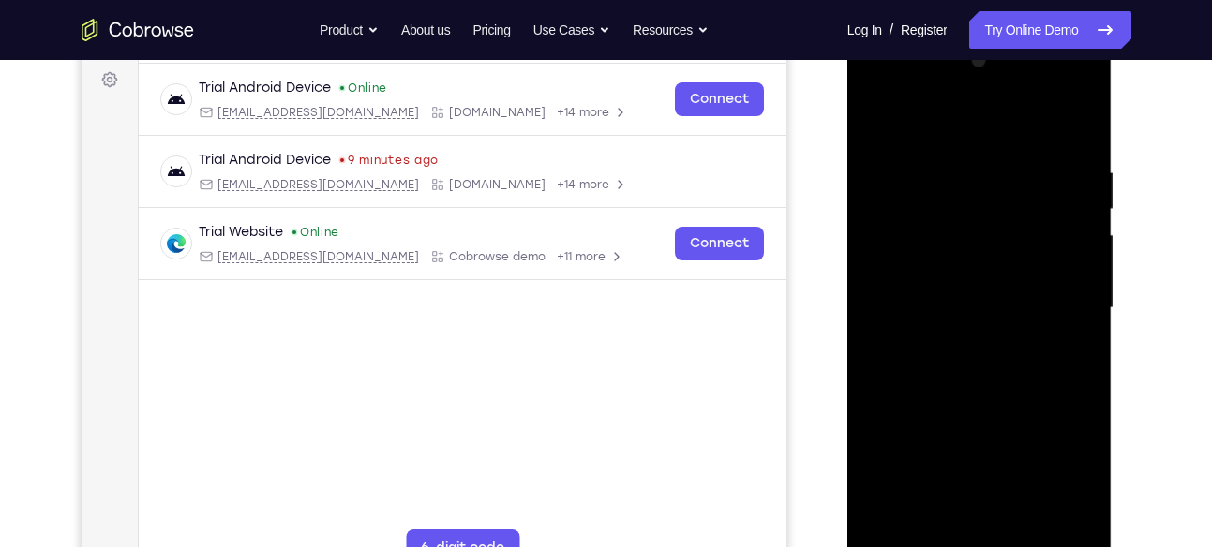
click at [1067, 265] on div at bounding box center [980, 308] width 236 height 525
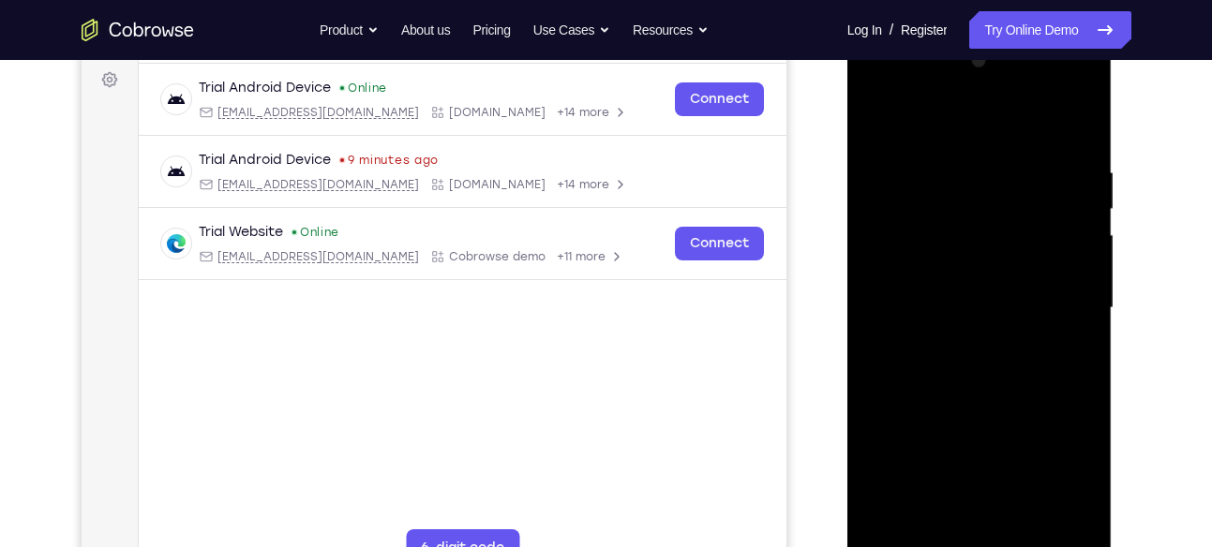
click at [1067, 265] on div at bounding box center [980, 308] width 236 height 525
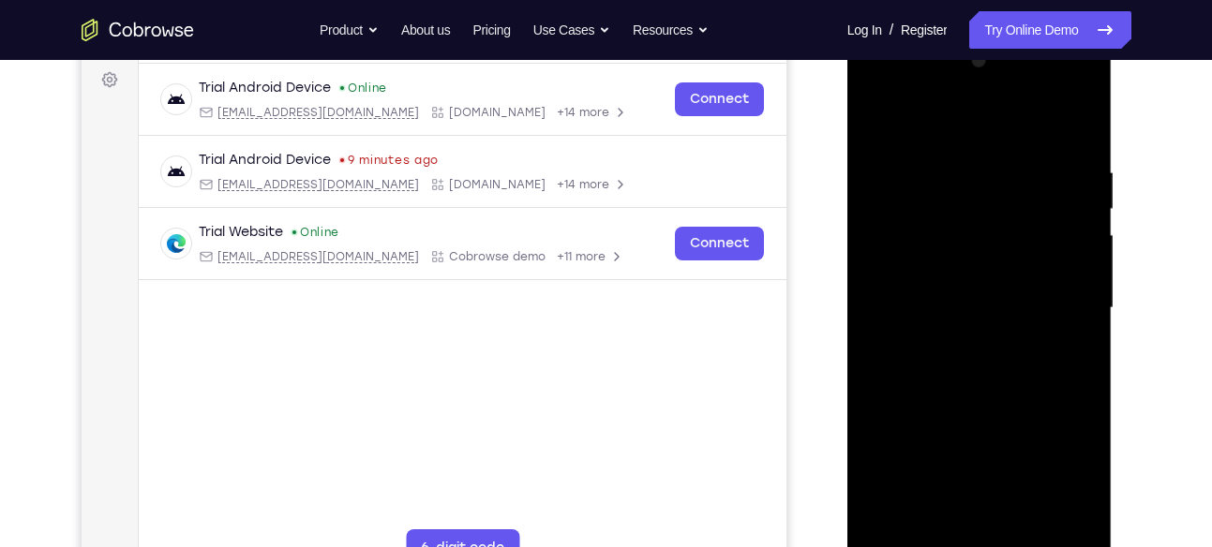
click at [1067, 265] on div at bounding box center [980, 308] width 236 height 525
click at [1077, 114] on div at bounding box center [980, 308] width 236 height 525
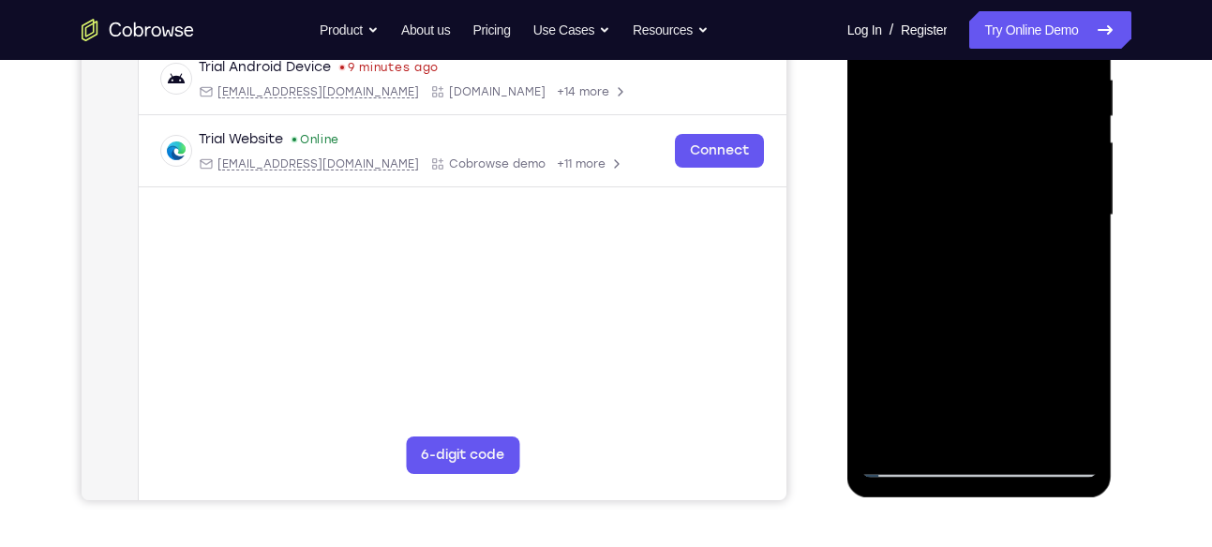
scroll to position [373, 0]
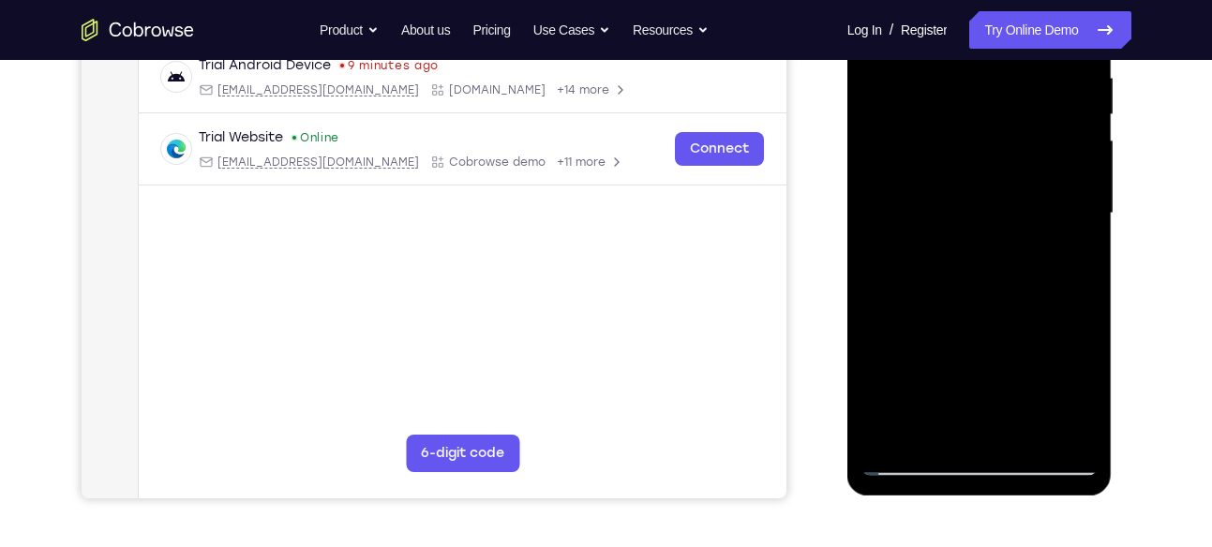
click at [1027, 426] on div at bounding box center [980, 213] width 236 height 525
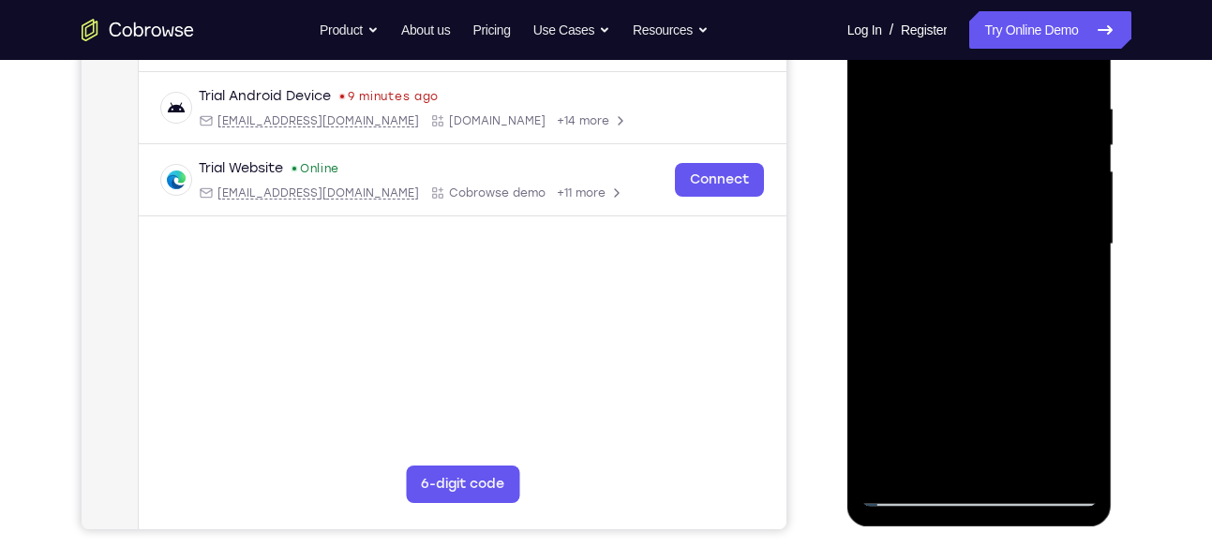
scroll to position [341, 0]
click at [917, 497] on div at bounding box center [980, 245] width 236 height 525
